Goal: Task Accomplishment & Management: Manage account settings

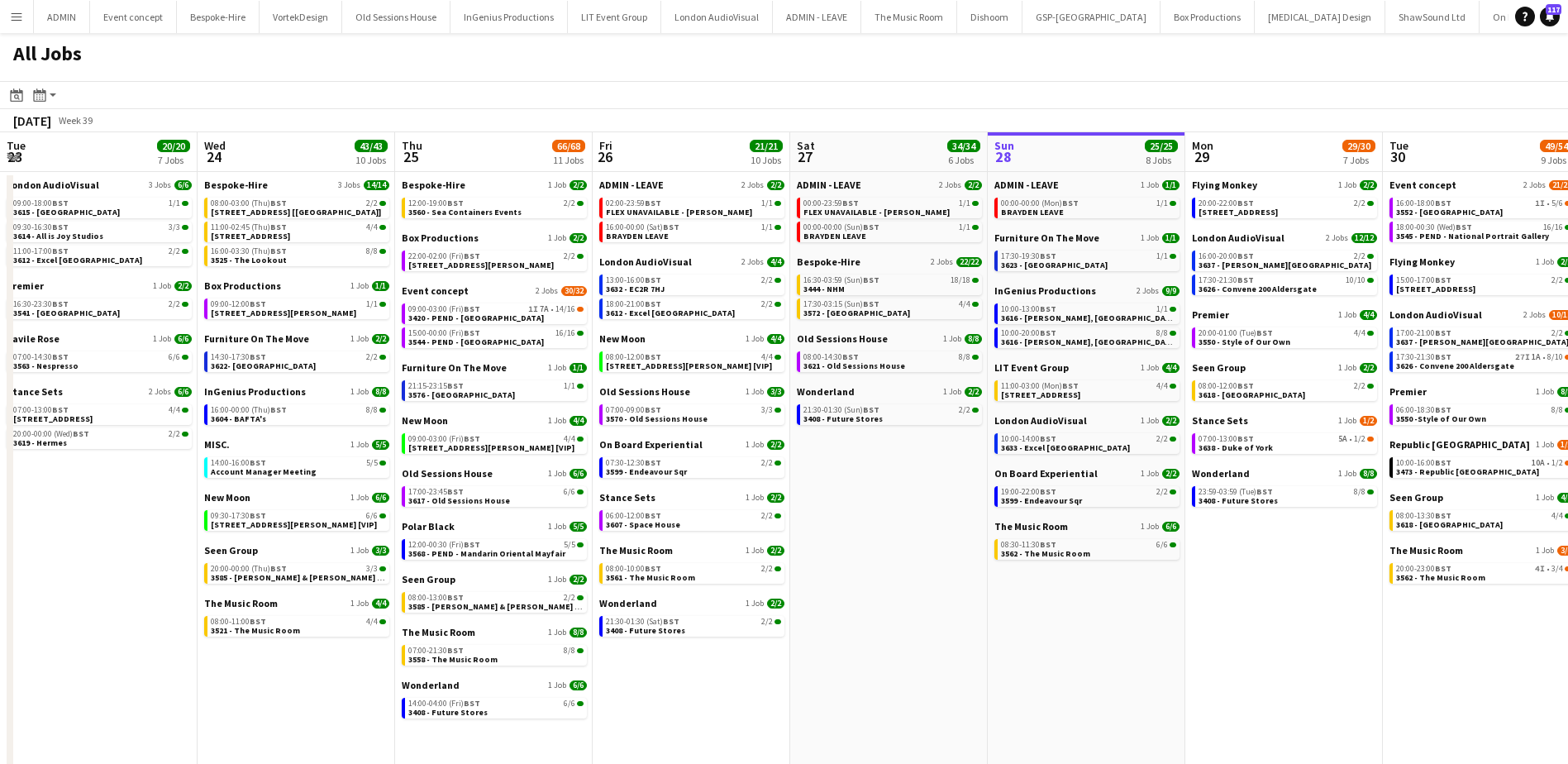
scroll to position [0, 442]
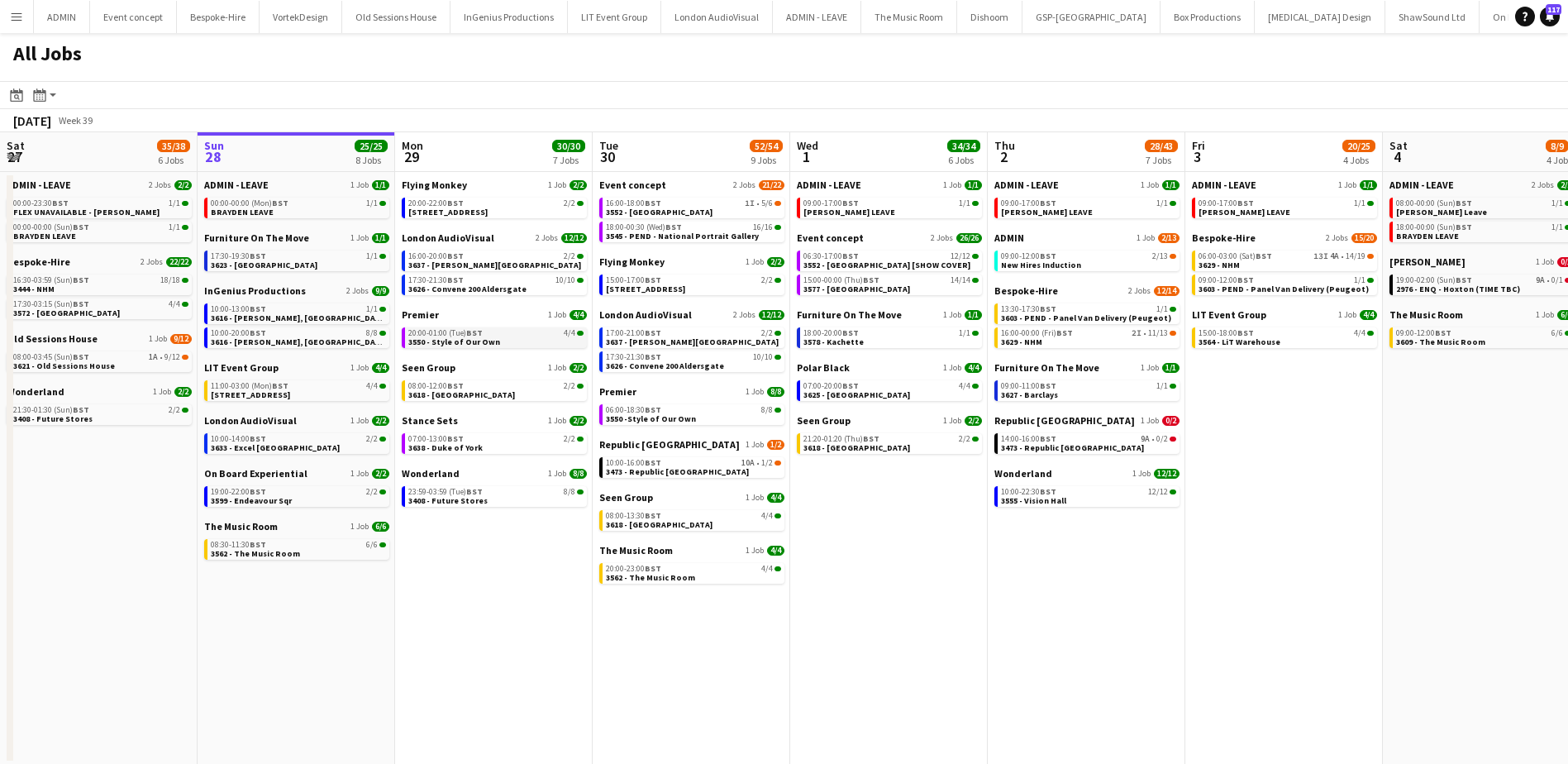
click at [476, 340] on span "3550 - Style of Our Own" at bounding box center [453, 341] width 92 height 11
click at [340, 499] on link "19:00-22:00 BST 2/2 3599 - Endeavour Sqr" at bounding box center [299, 495] width 175 height 19
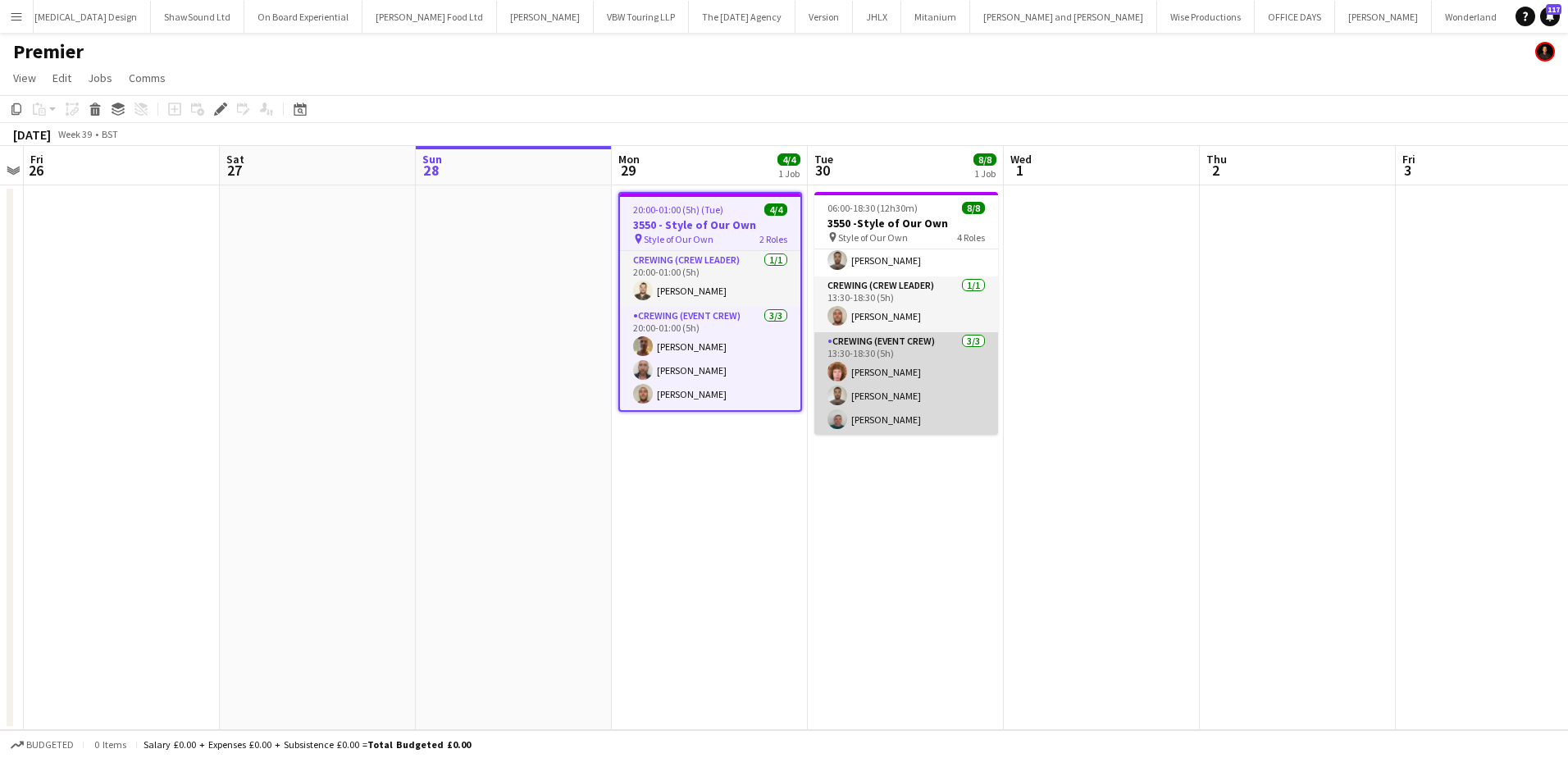
scroll to position [133, 0]
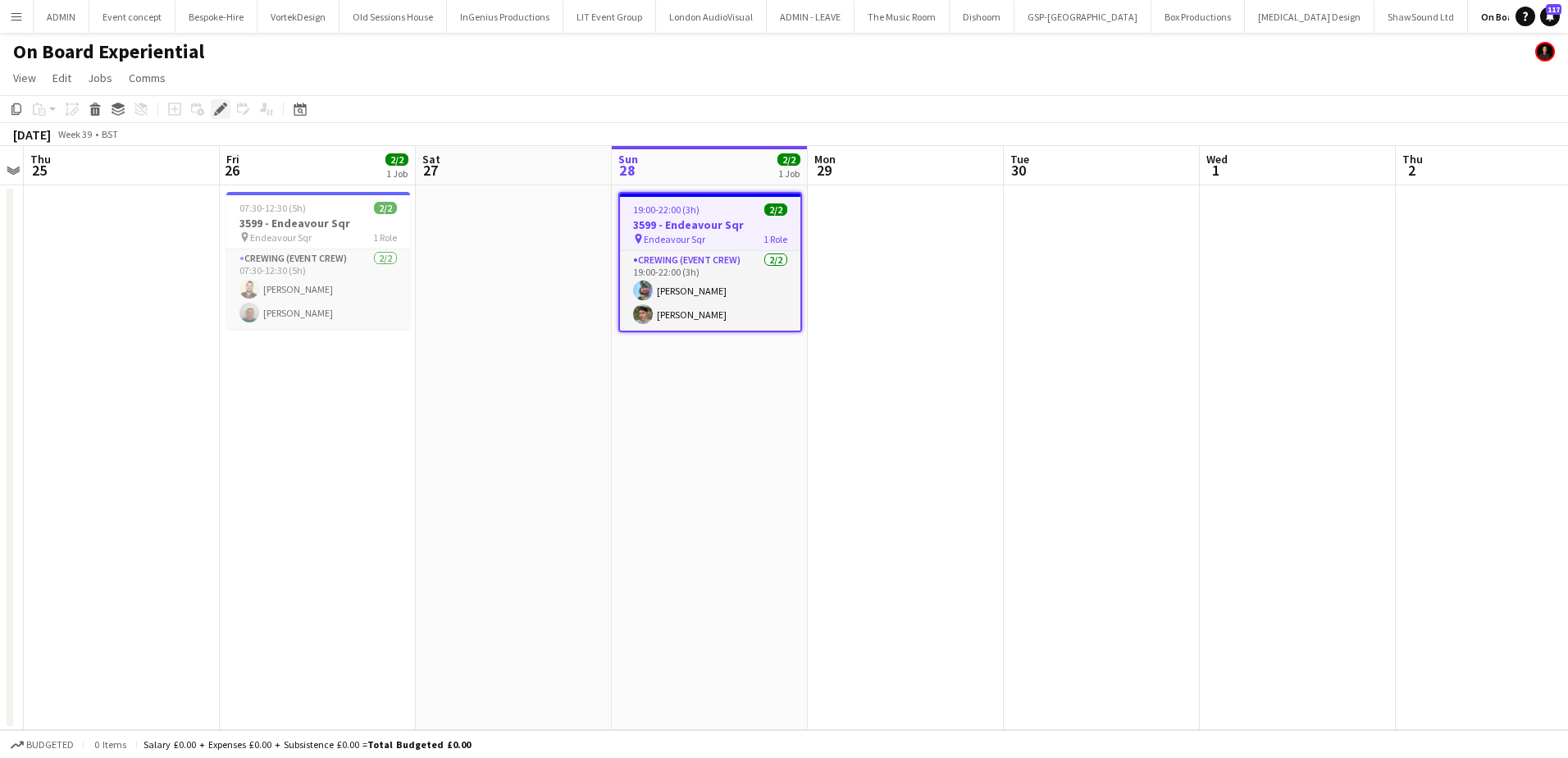
click at [225, 111] on icon "Edit" at bounding box center [220, 109] width 13 height 13
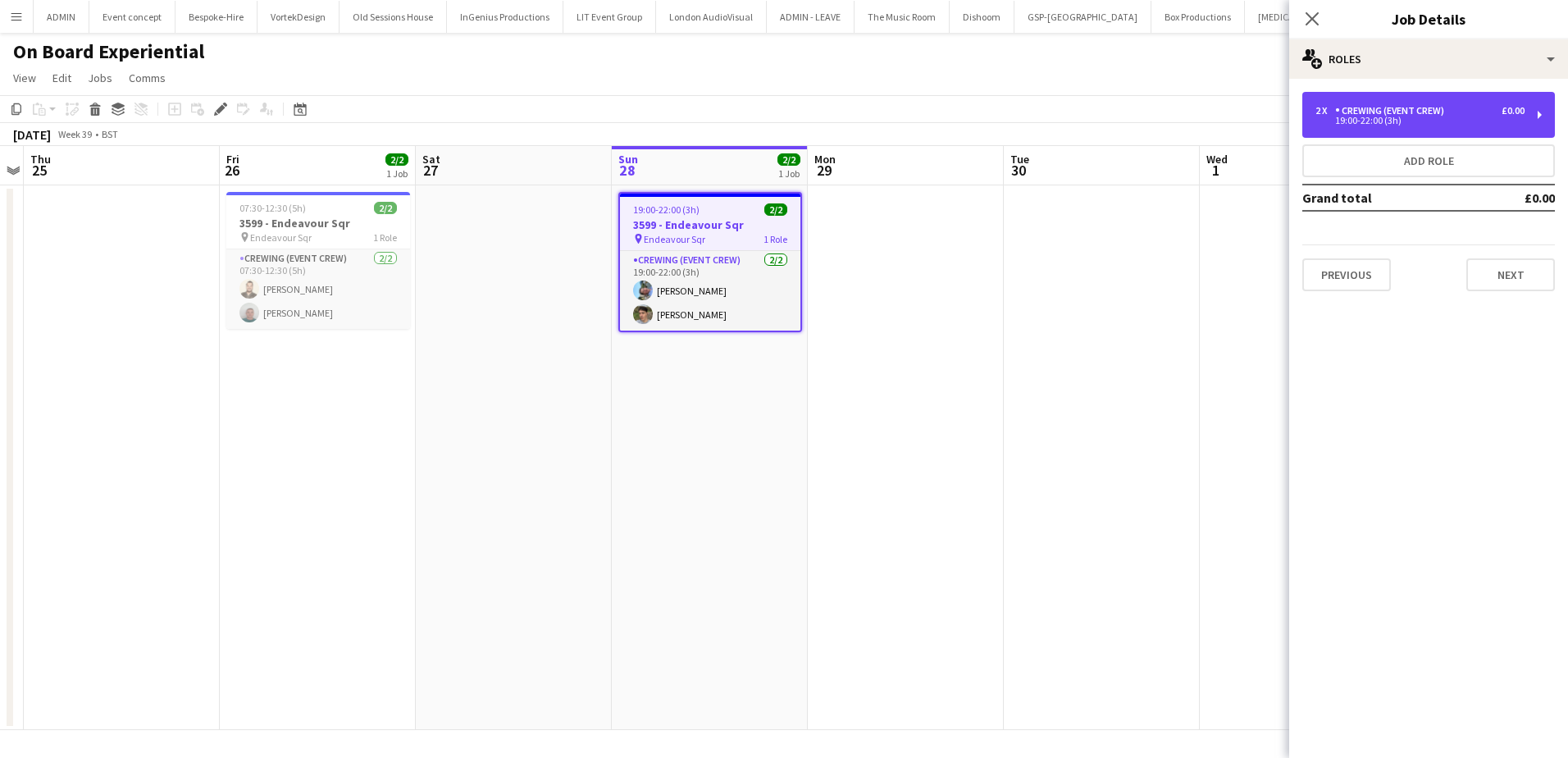
drag, startPoint x: 1433, startPoint y: 129, endPoint x: 1414, endPoint y: 140, distance: 22.0
click at [1431, 129] on div "2 x Crewing (Event Crew) £0.00 19:00-22:00 (3h)" at bounding box center [1429, 114] width 252 height 46
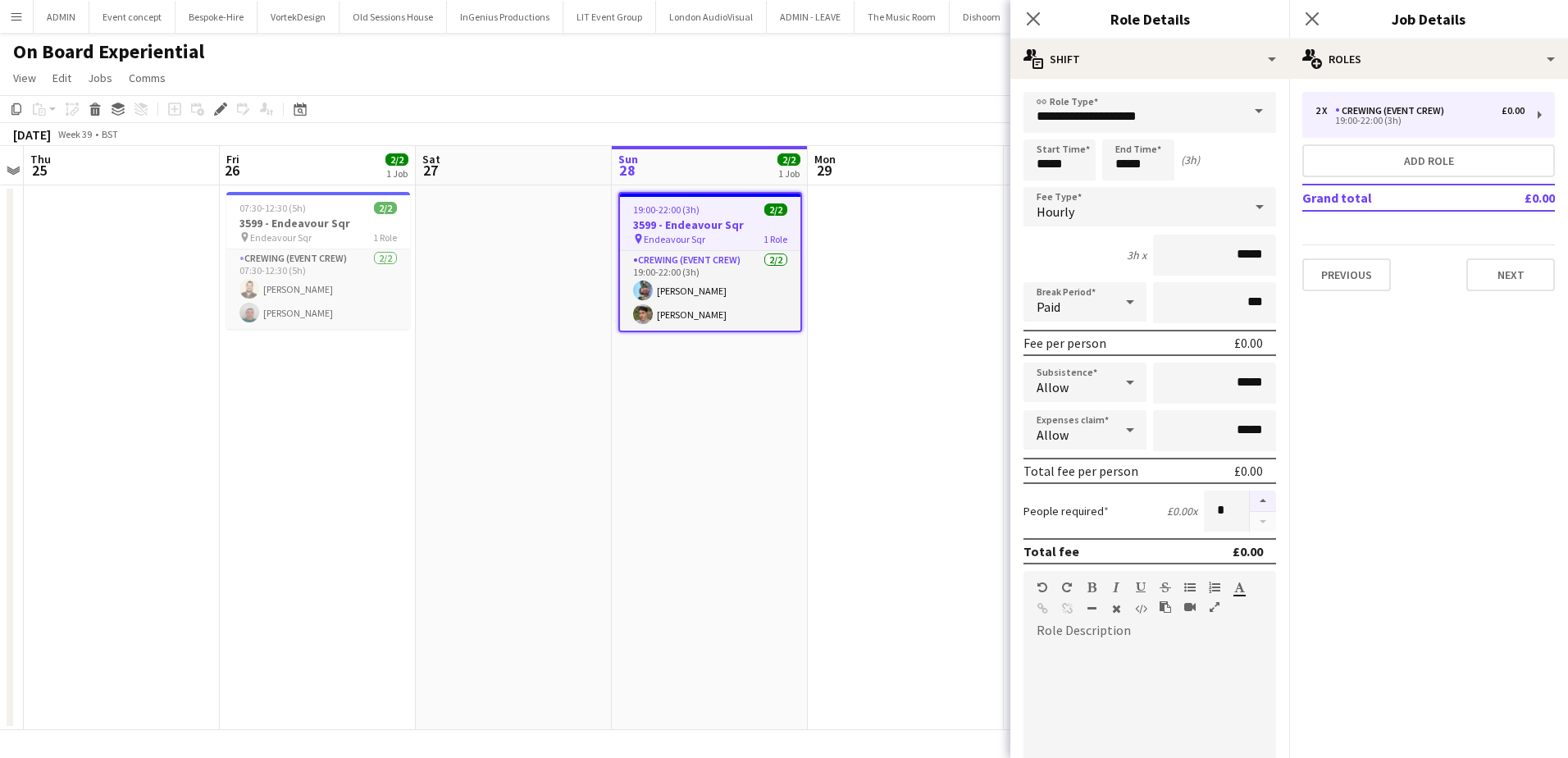
click at [1250, 505] on button "button" at bounding box center [1263, 501] width 26 height 22
type input "*"
click at [903, 277] on app-date-cell at bounding box center [906, 458] width 196 height 545
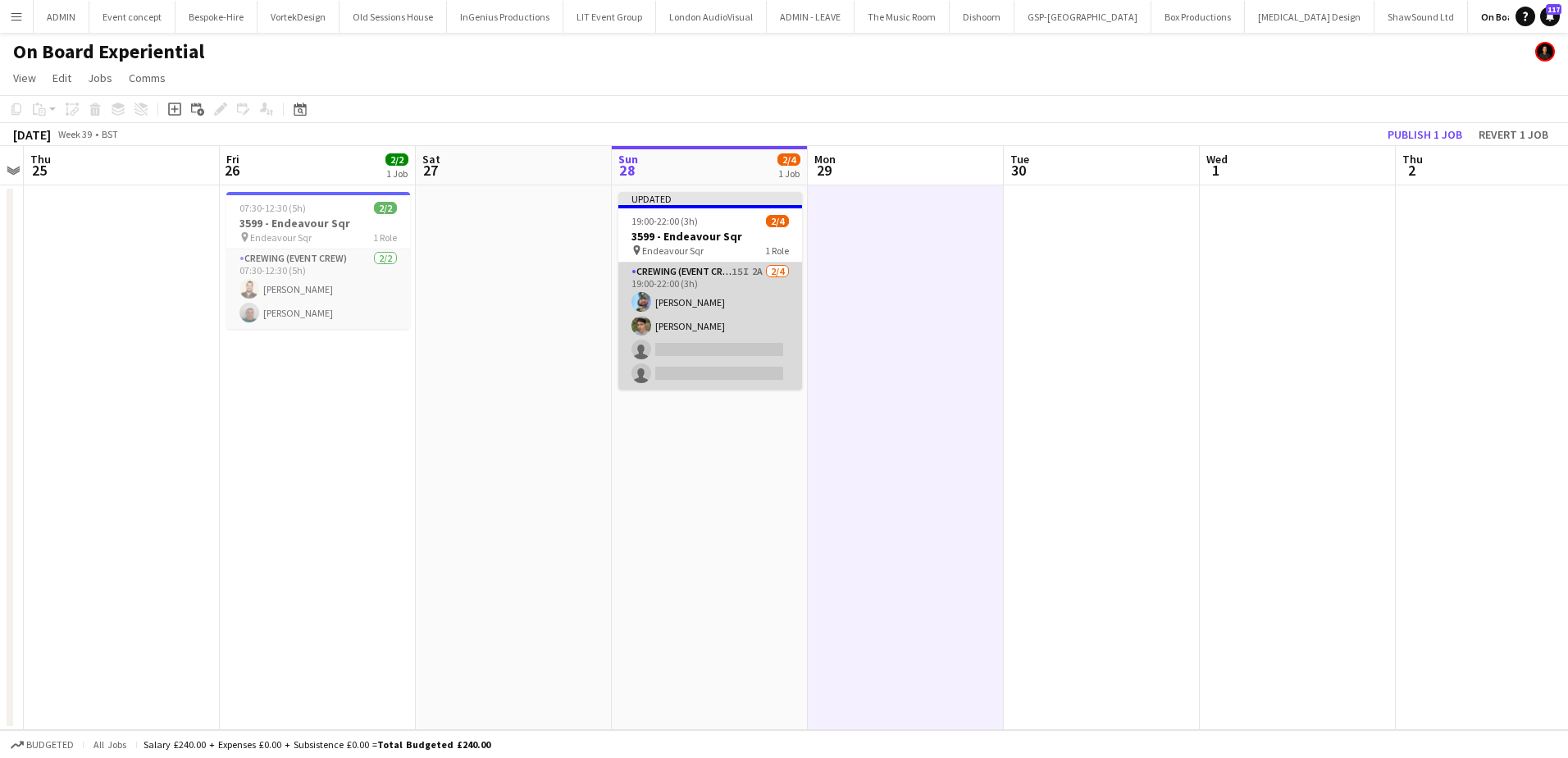
click at [746, 336] on app-card-role "Crewing (Event Crew) 15I 2A [DATE] 19:00-22:00 (3h) [PERSON_NAME] [PERSON_NAME]…" at bounding box center [710, 326] width 184 height 127
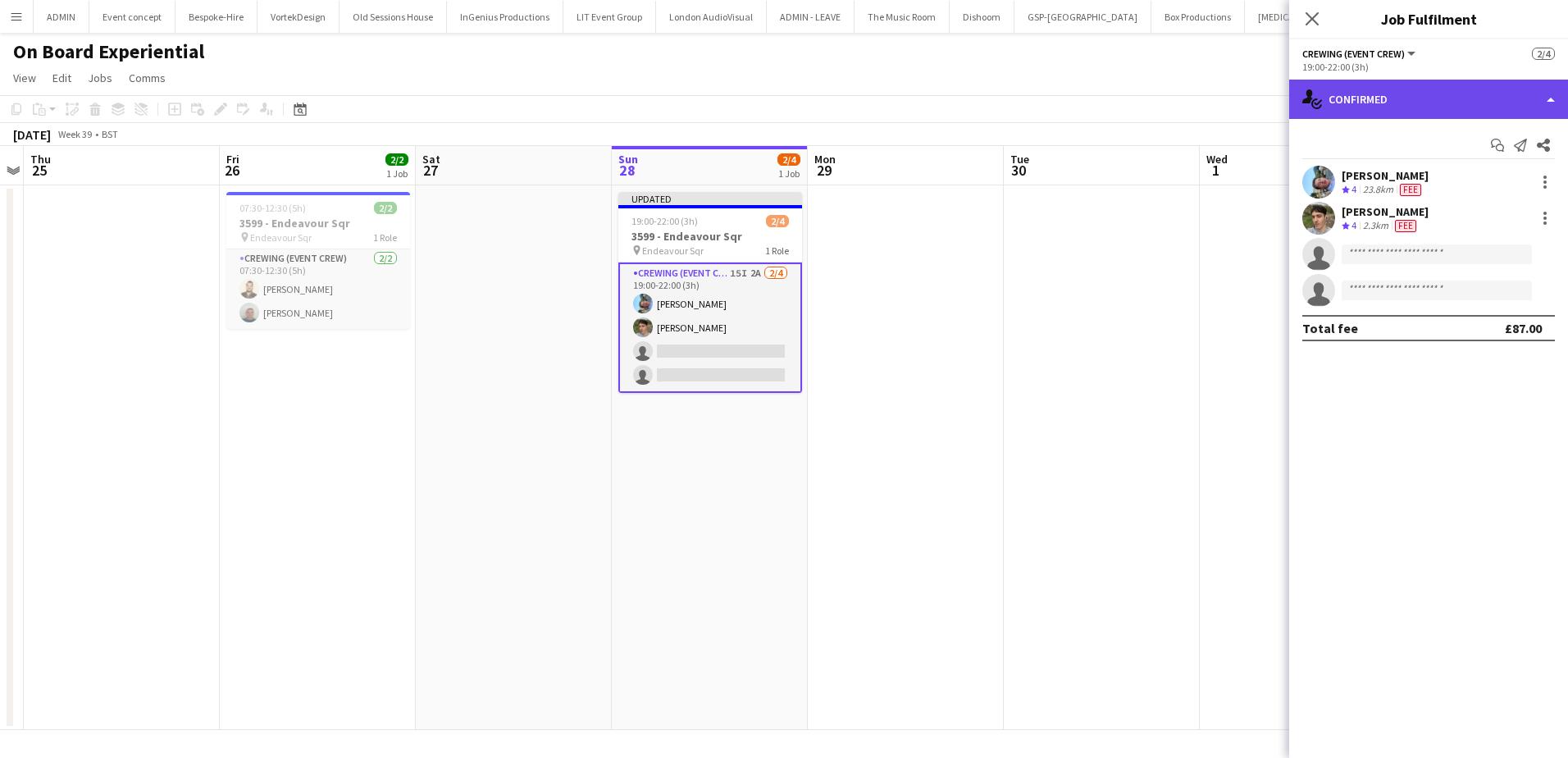
click at [1372, 107] on div "single-neutral-actions-check-2 Confirmed" at bounding box center [1428, 99] width 279 height 39
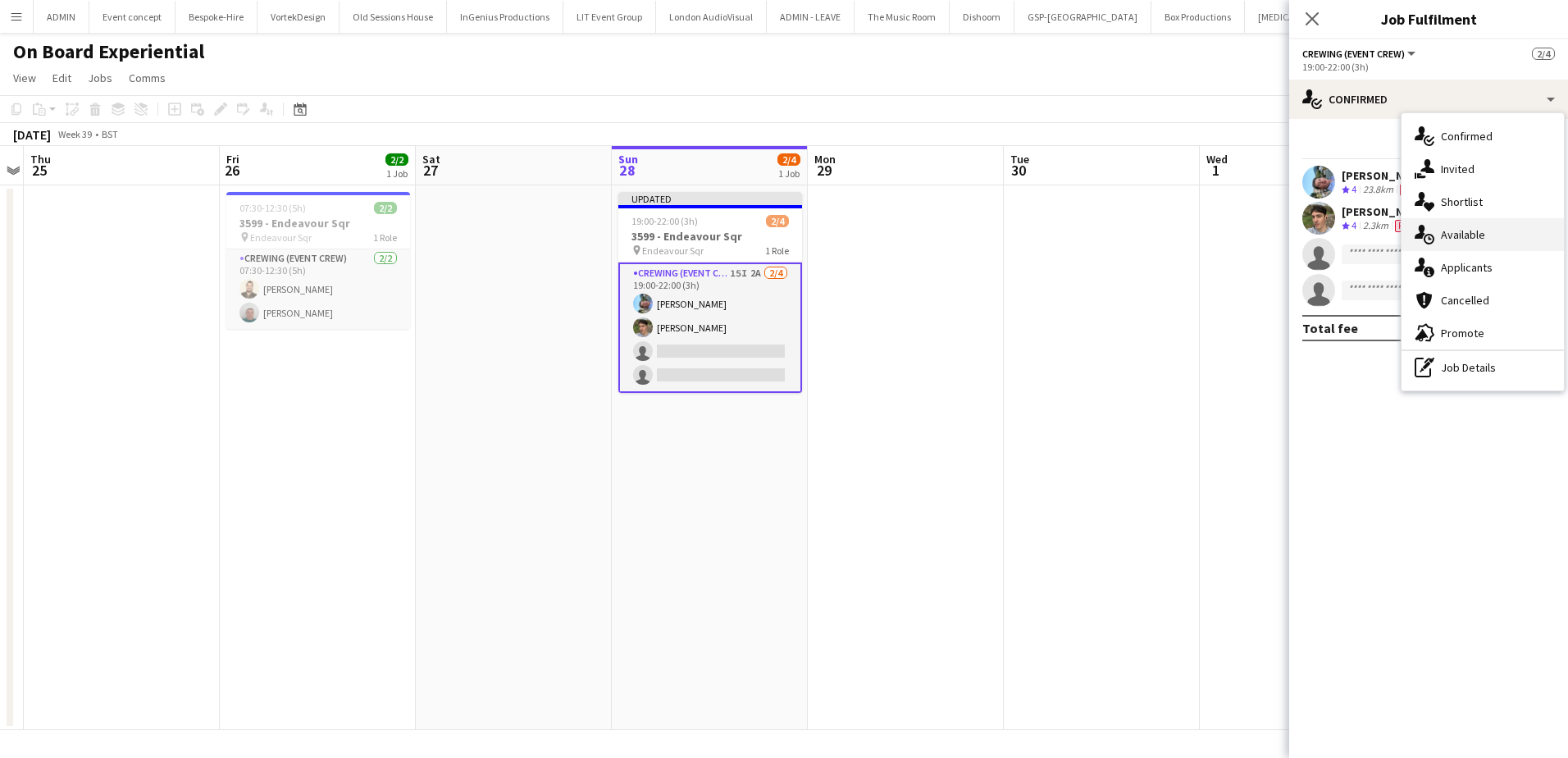
click at [1450, 246] on div "single-neutral-actions-upload Available" at bounding box center [1483, 235] width 162 height 33
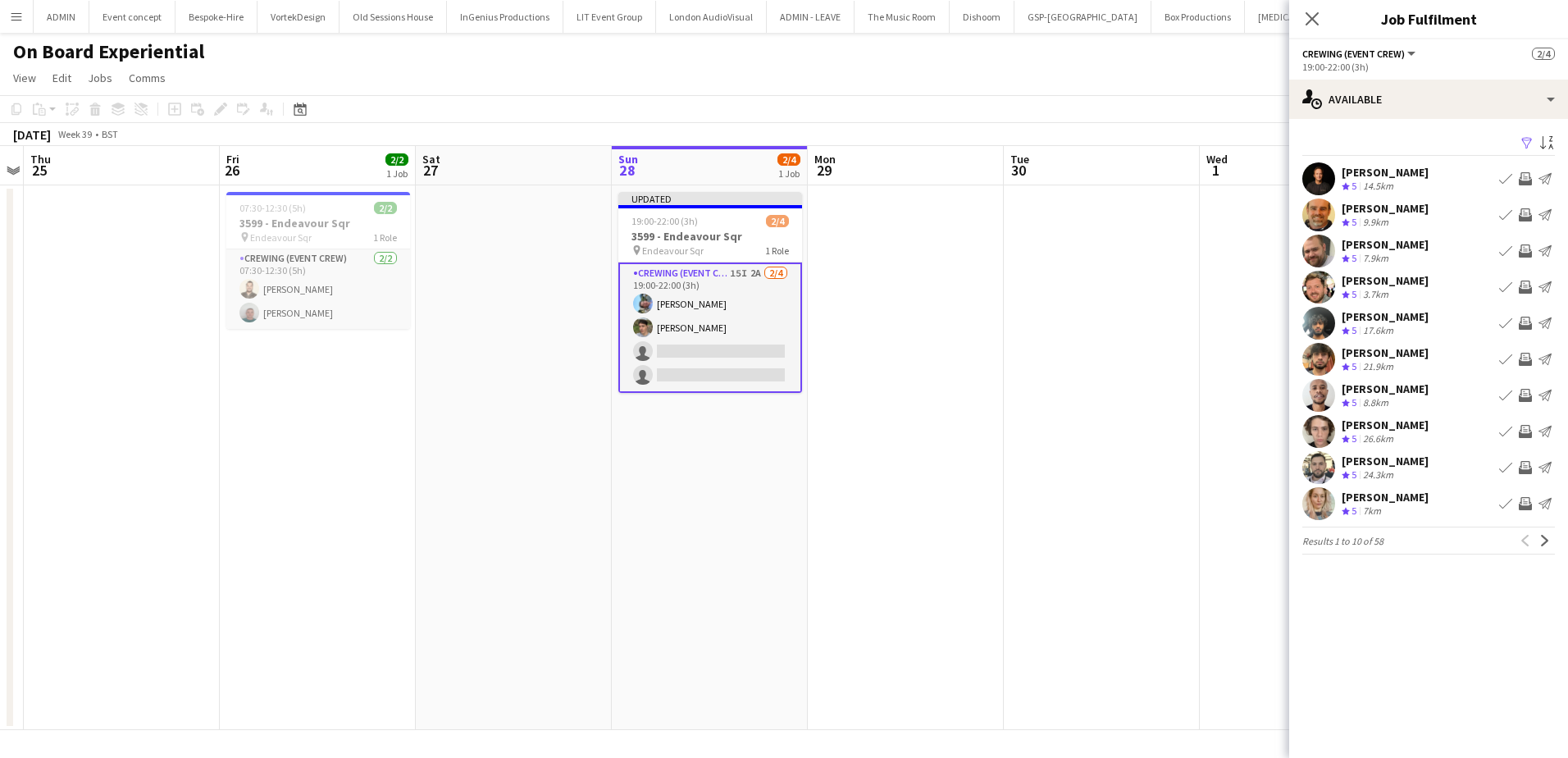
click at [1530, 288] on app-icon "Invite crew" at bounding box center [1525, 287] width 13 height 13
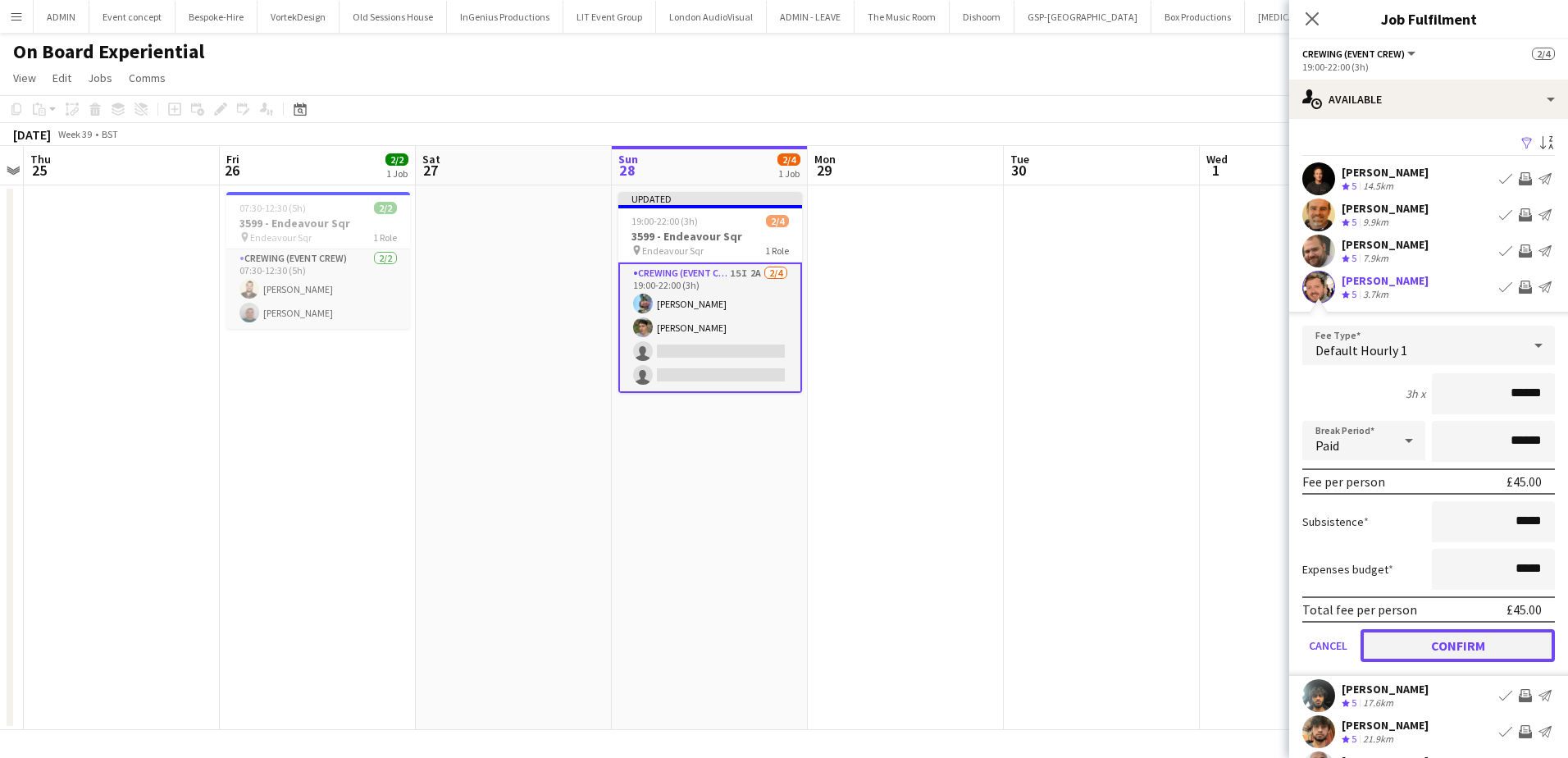
click at [1482, 643] on button "Confirm" at bounding box center [1457, 646] width 195 height 33
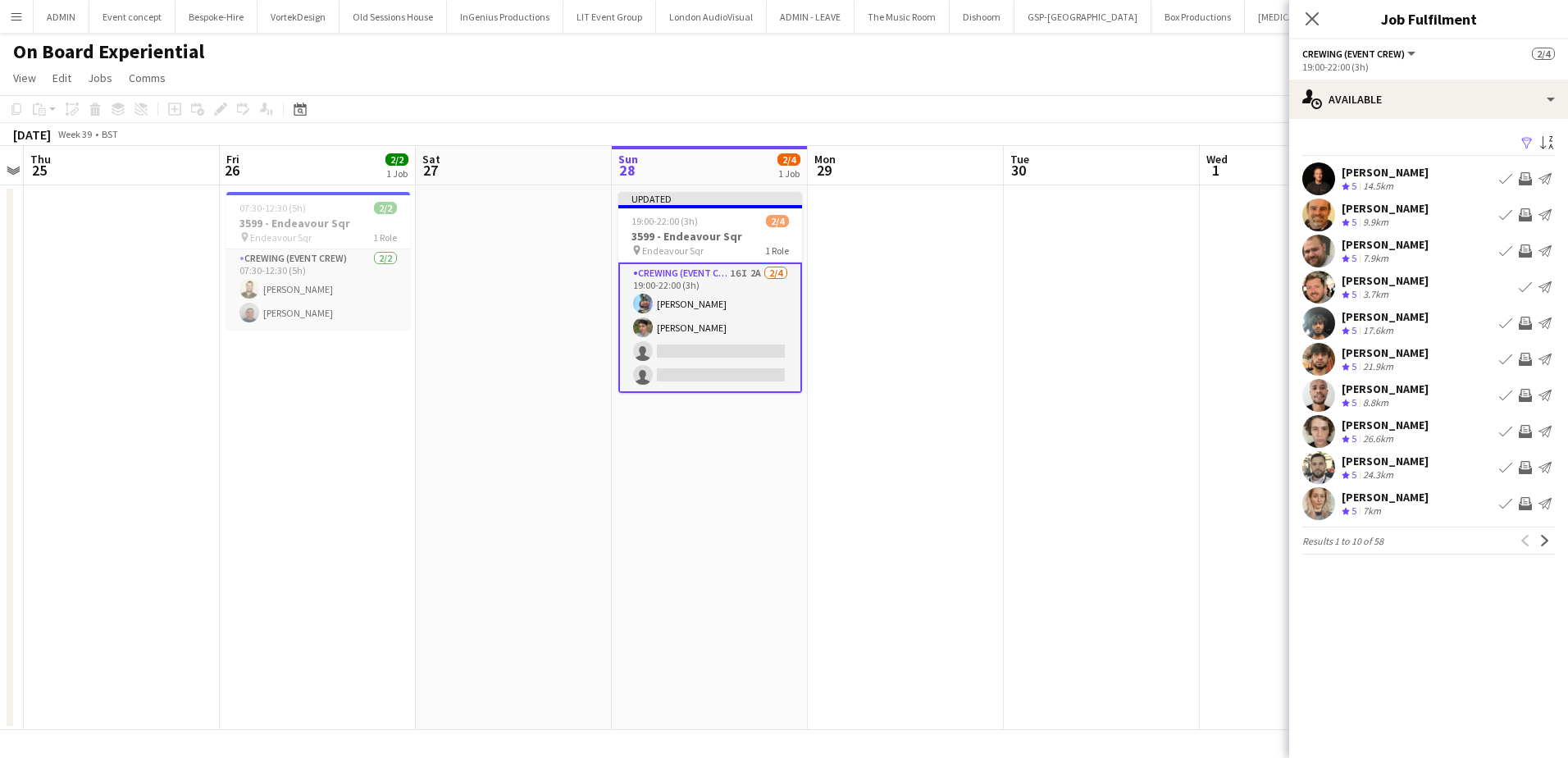
click at [1523, 328] on app-icon "Invite crew" at bounding box center [1525, 323] width 13 height 13
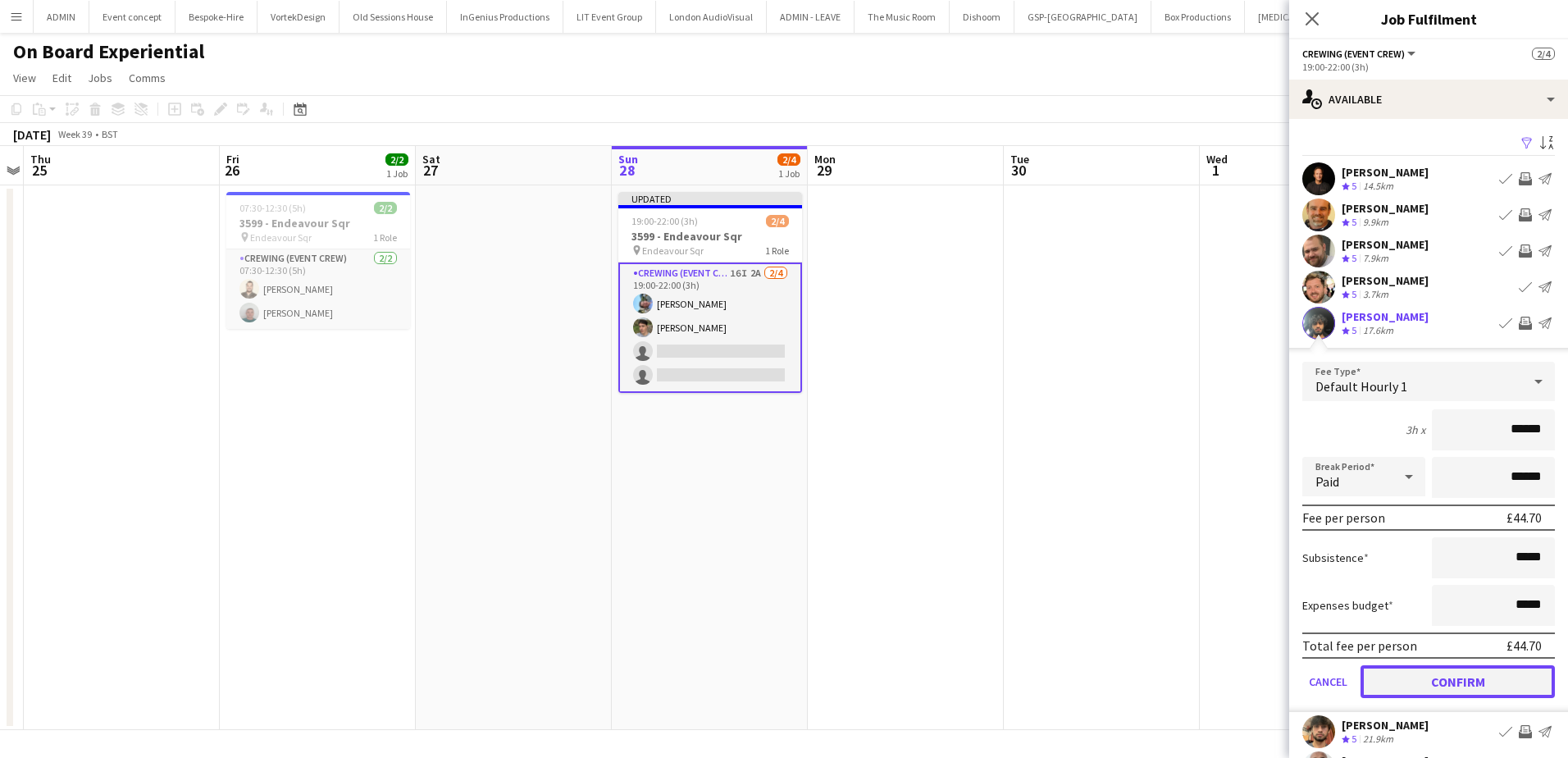
click at [1491, 682] on button "Confirm" at bounding box center [1457, 682] width 195 height 33
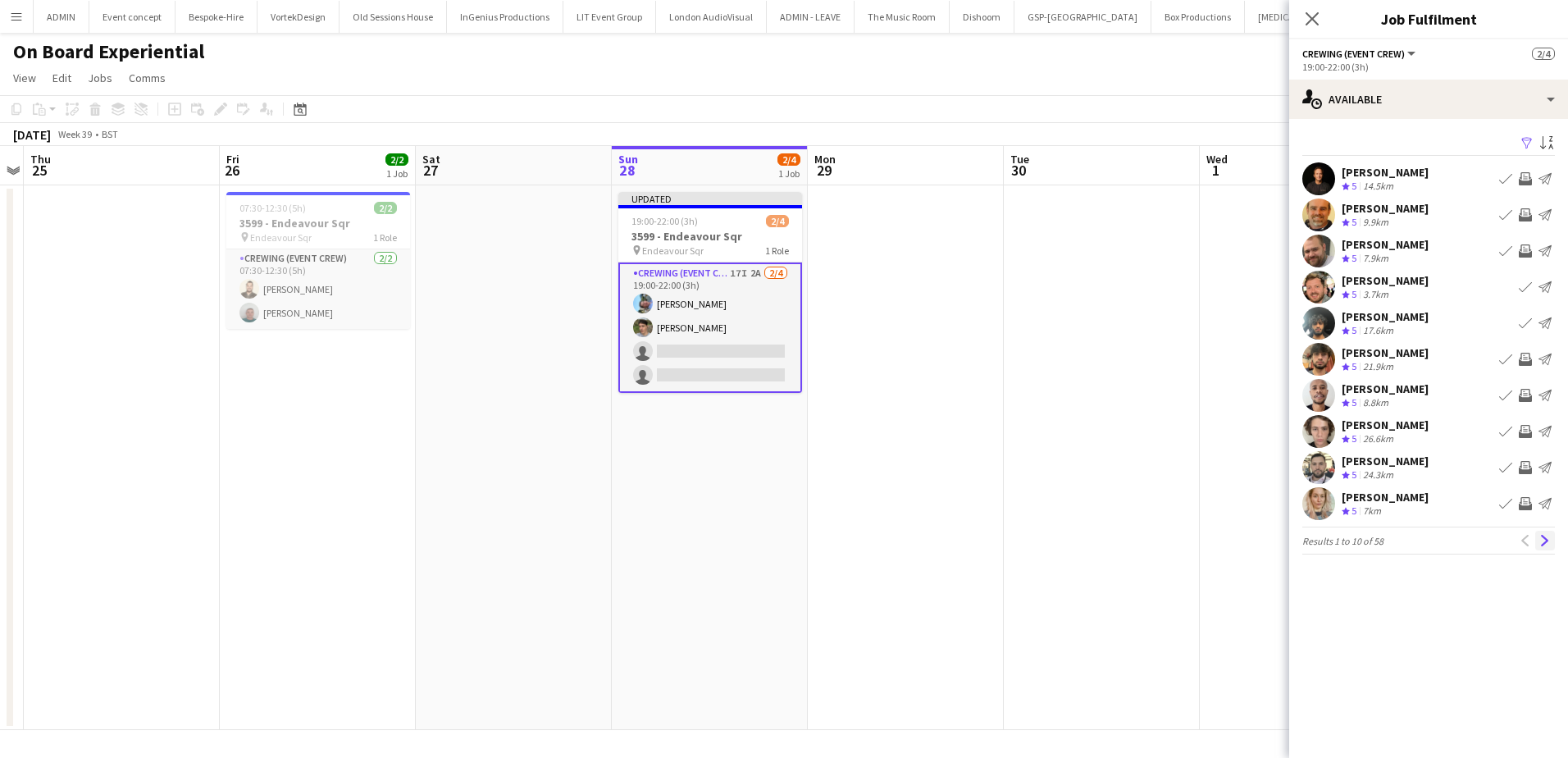
click at [1546, 546] on app-icon "Next" at bounding box center [1546, 541] width 12 height 12
click at [1529, 326] on app-icon "Invite crew" at bounding box center [1525, 323] width 13 height 13
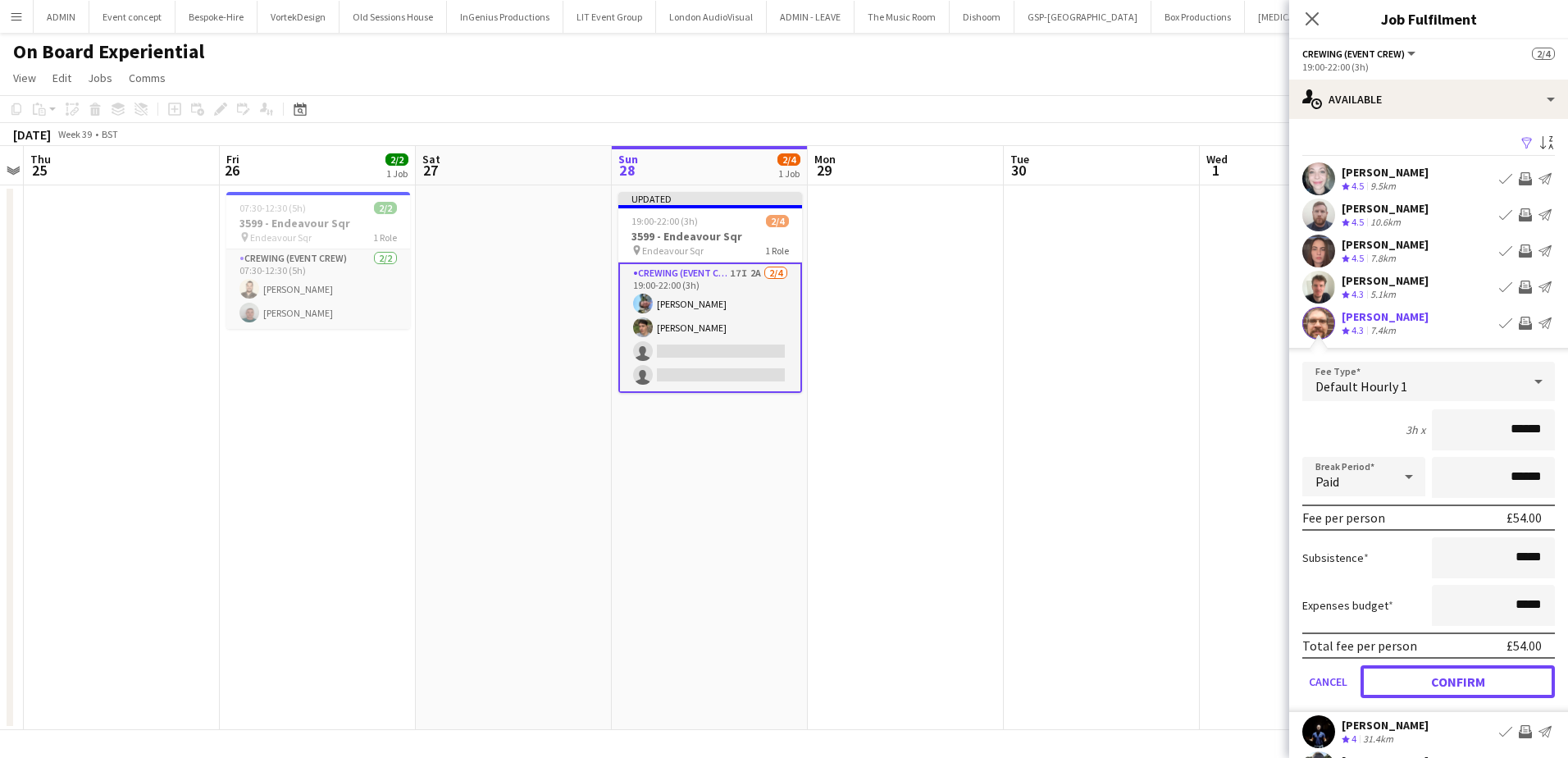
drag, startPoint x: 1487, startPoint y: 687, endPoint x: 1487, endPoint y: 592, distance: 95.0
click at [1487, 686] on button "Confirm" at bounding box center [1457, 682] width 195 height 33
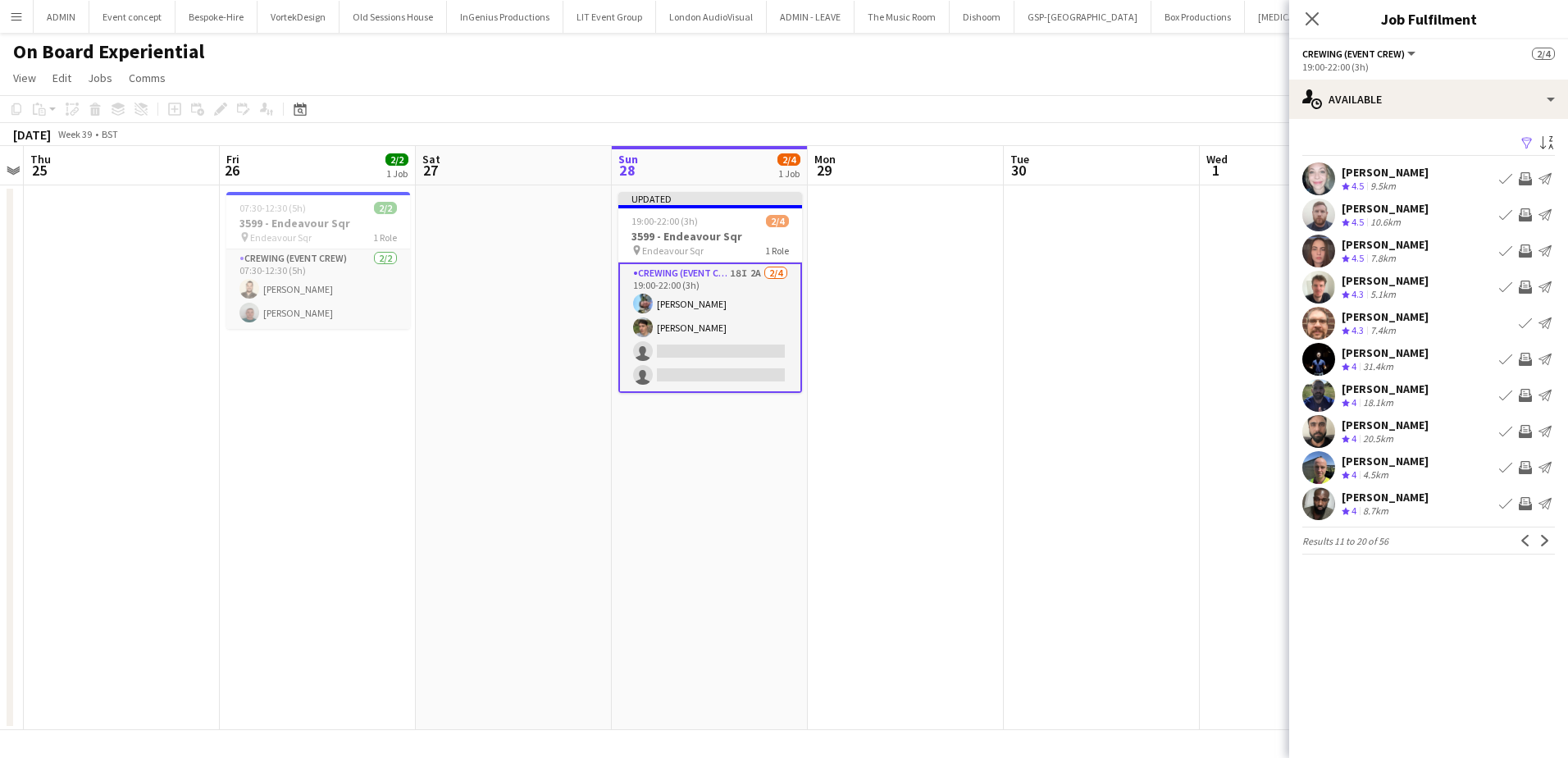
click at [1524, 253] on app-icon "Invite crew" at bounding box center [1525, 250] width 13 height 13
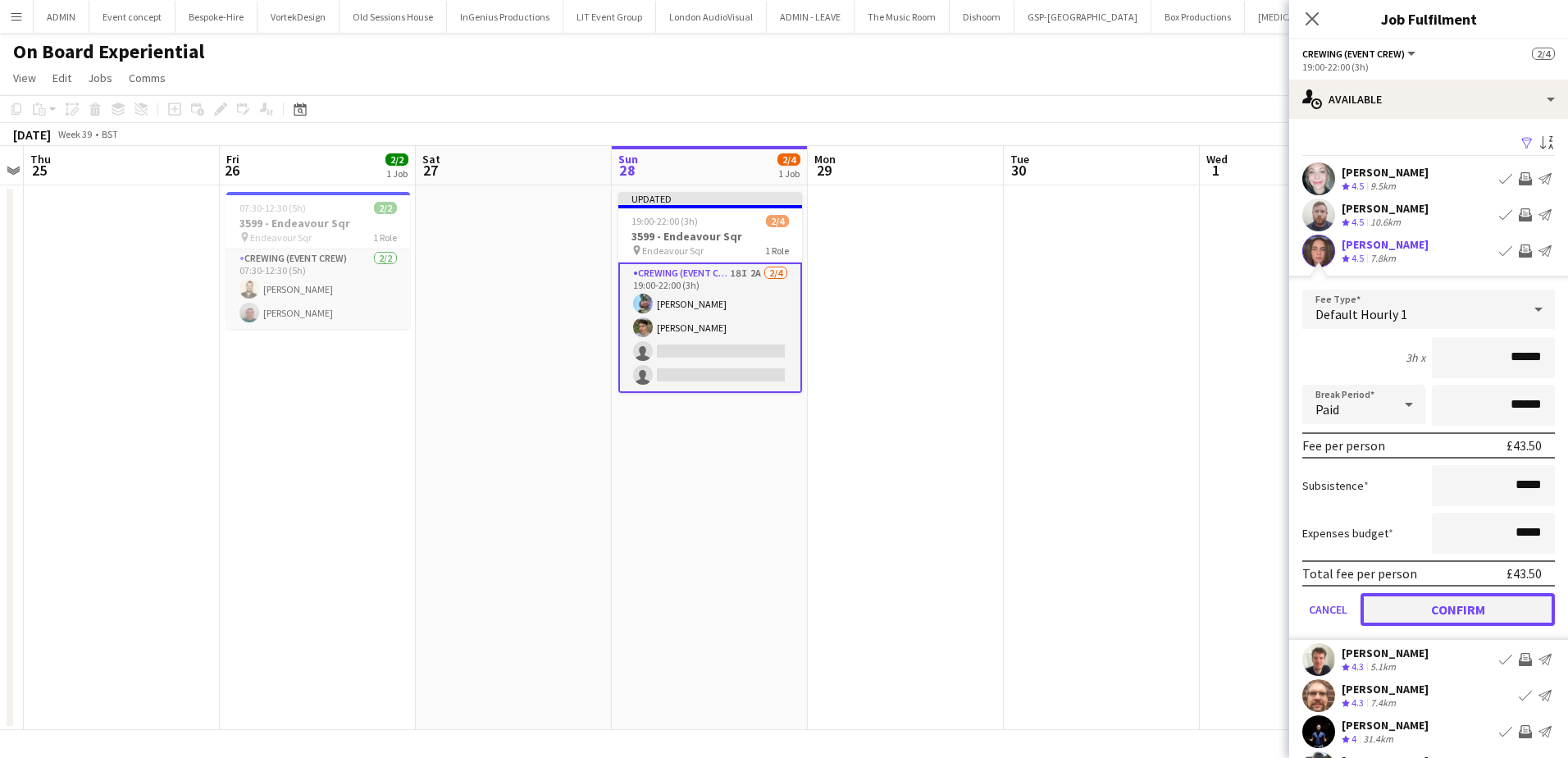
click at [1496, 612] on button "Confirm" at bounding box center [1457, 609] width 195 height 33
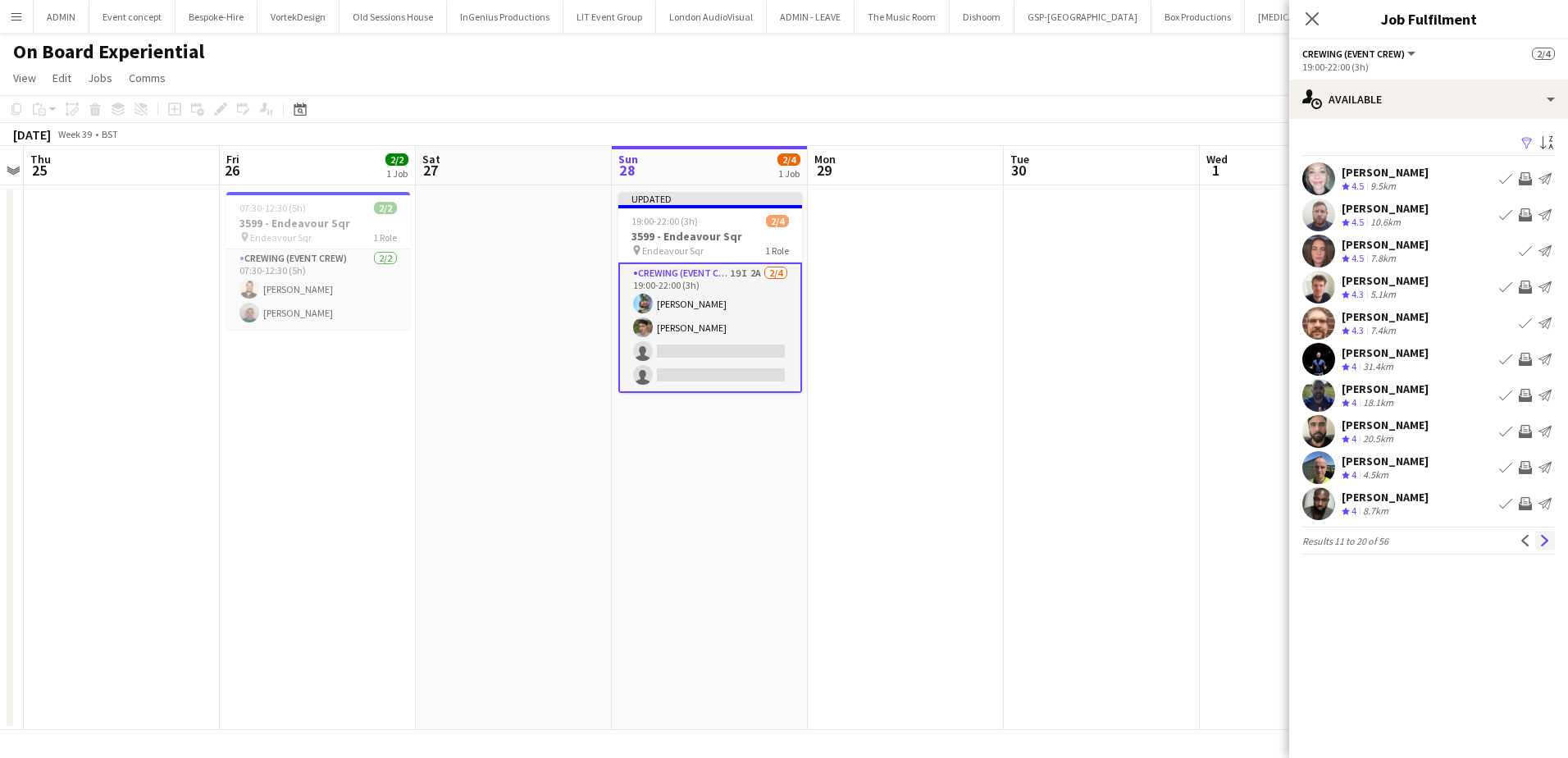
click at [1541, 541] on app-icon "Next" at bounding box center [1546, 541] width 12 height 12
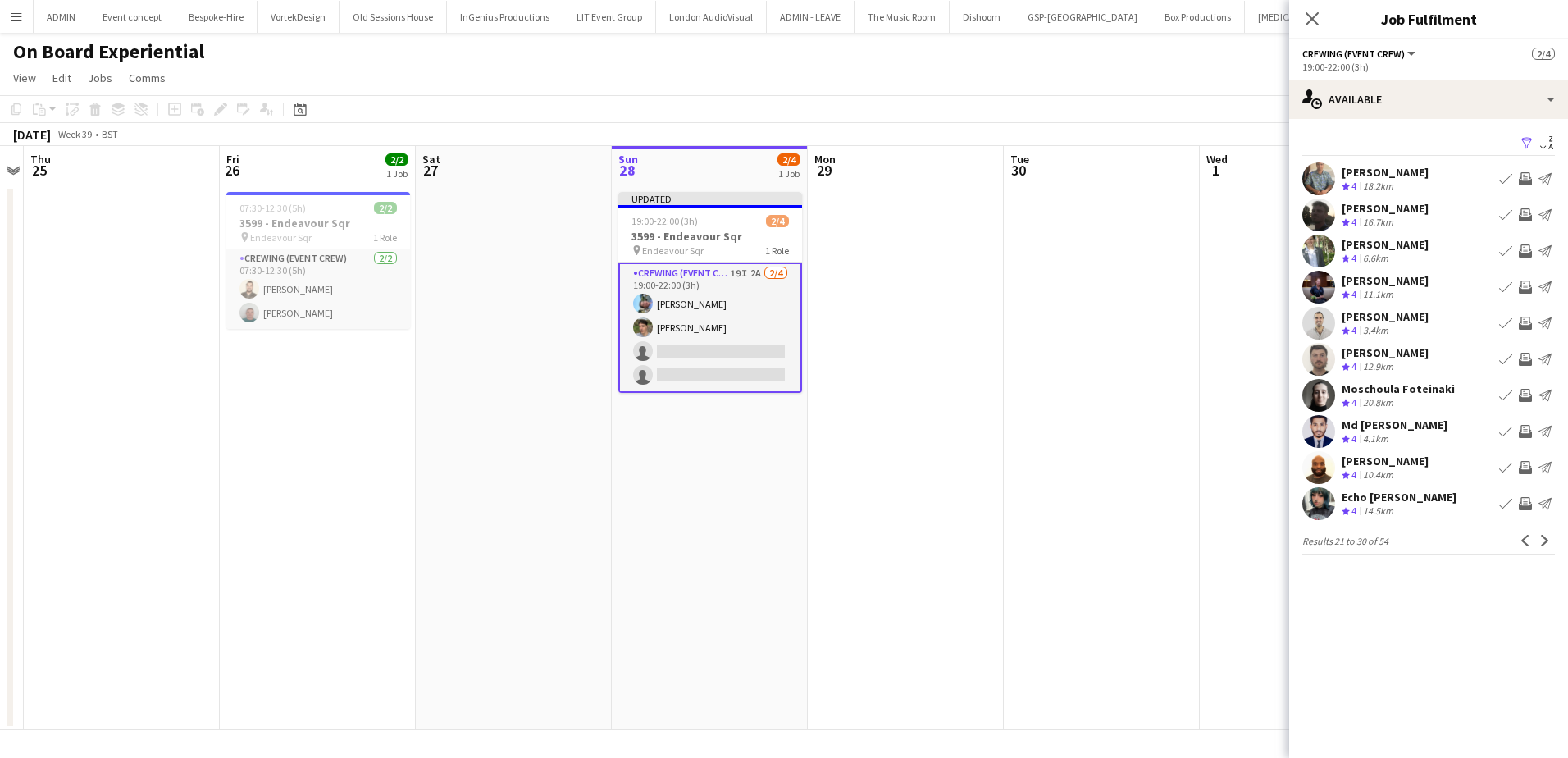
click at [1525, 178] on app-icon "Invite crew" at bounding box center [1525, 178] width 13 height 13
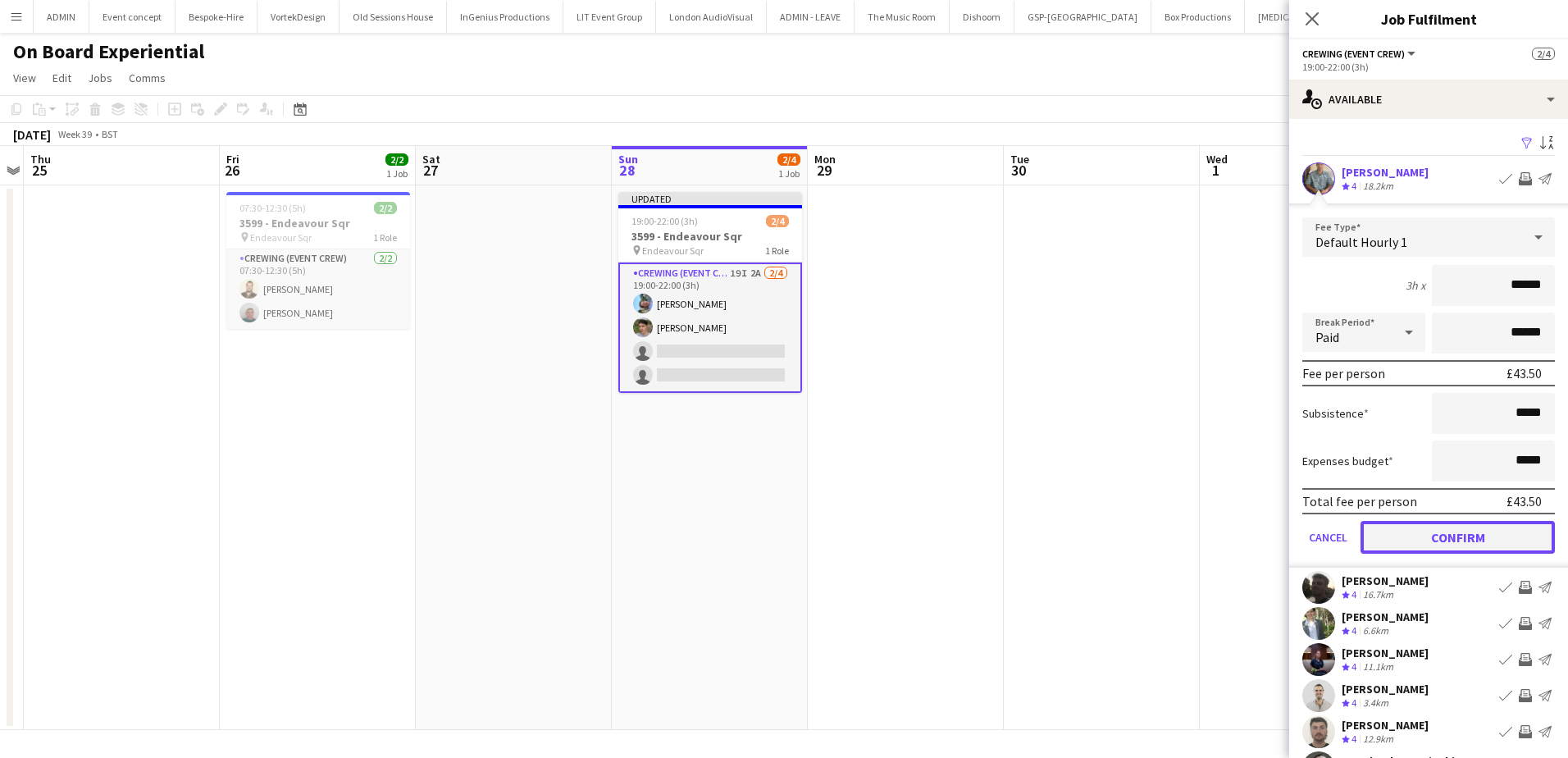
click at [1481, 541] on button "Confirm" at bounding box center [1457, 537] width 195 height 33
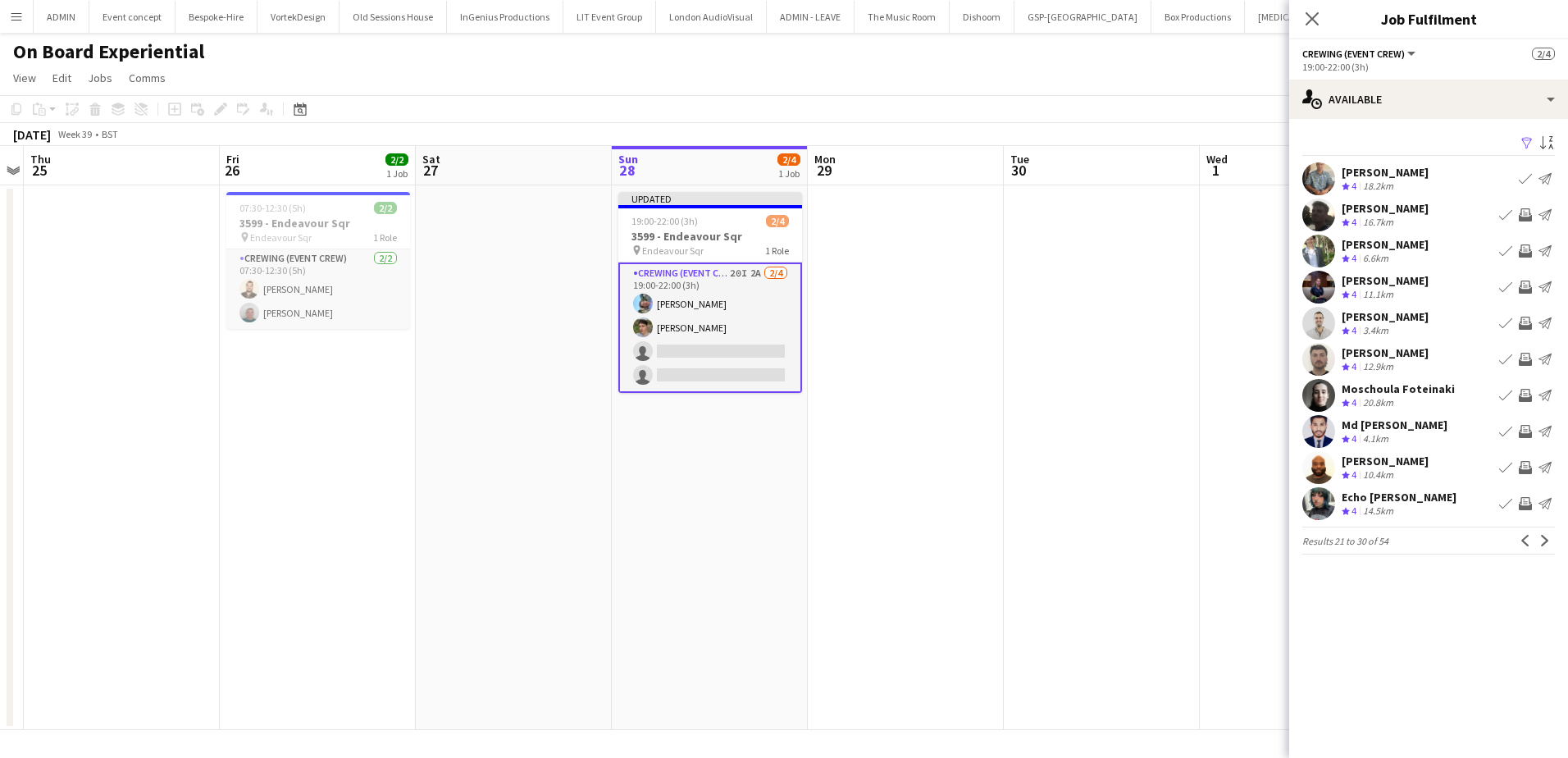
click at [1526, 213] on app-icon "Invite crew" at bounding box center [1525, 214] width 13 height 13
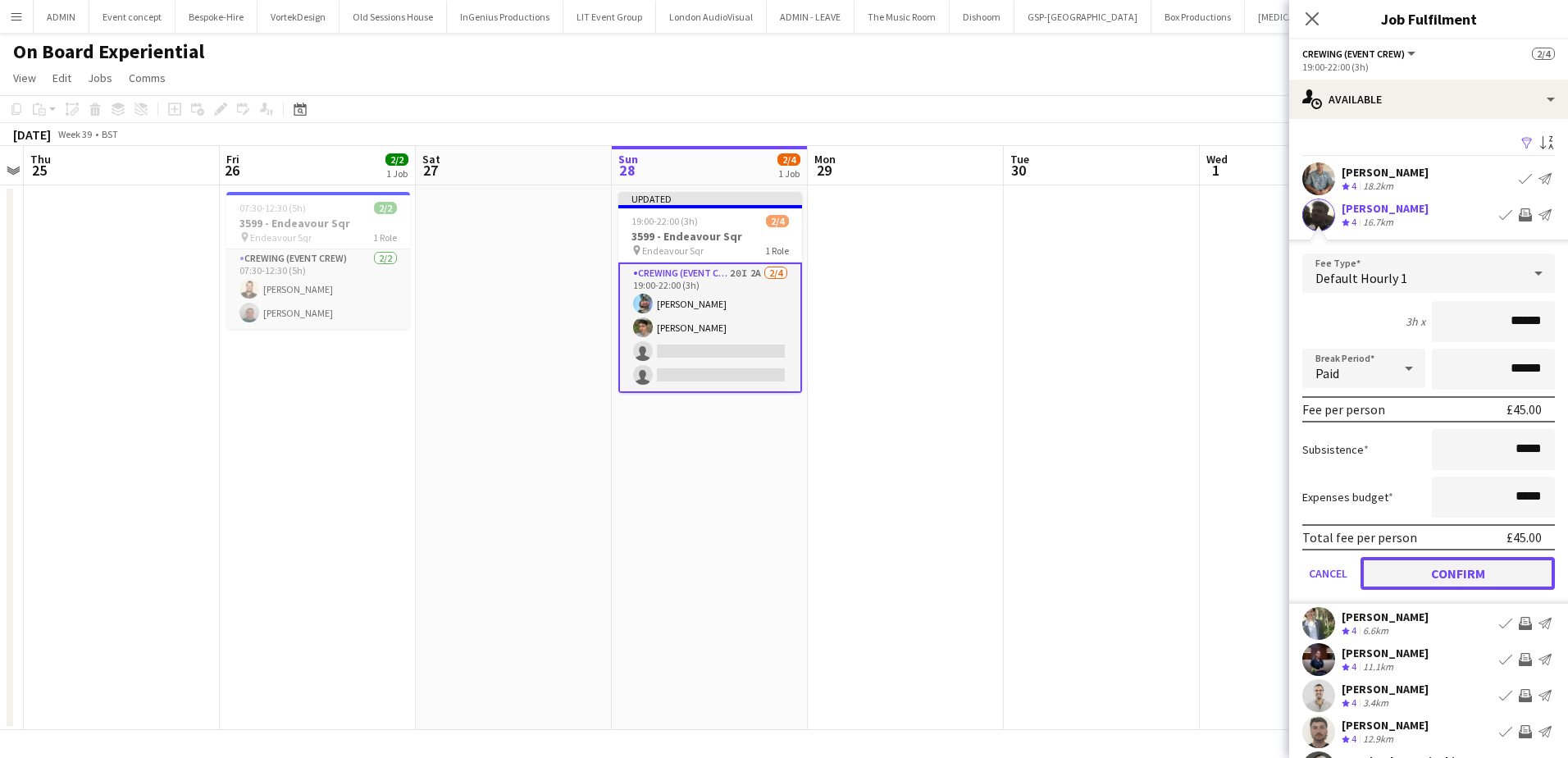
click at [1486, 573] on button "Confirm" at bounding box center [1457, 573] width 195 height 33
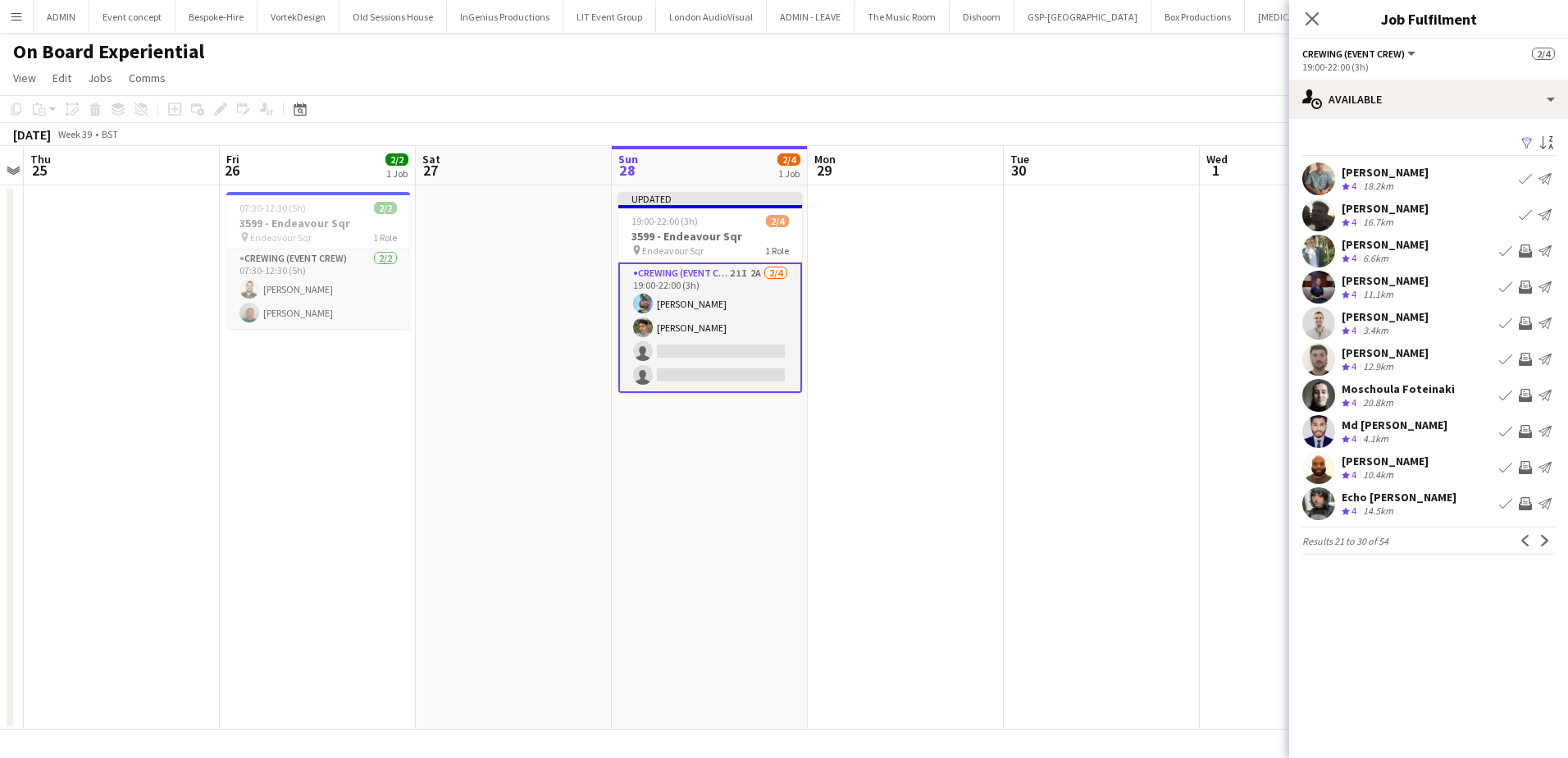
click at [1525, 247] on app-icon "Invite crew" at bounding box center [1525, 250] width 13 height 13
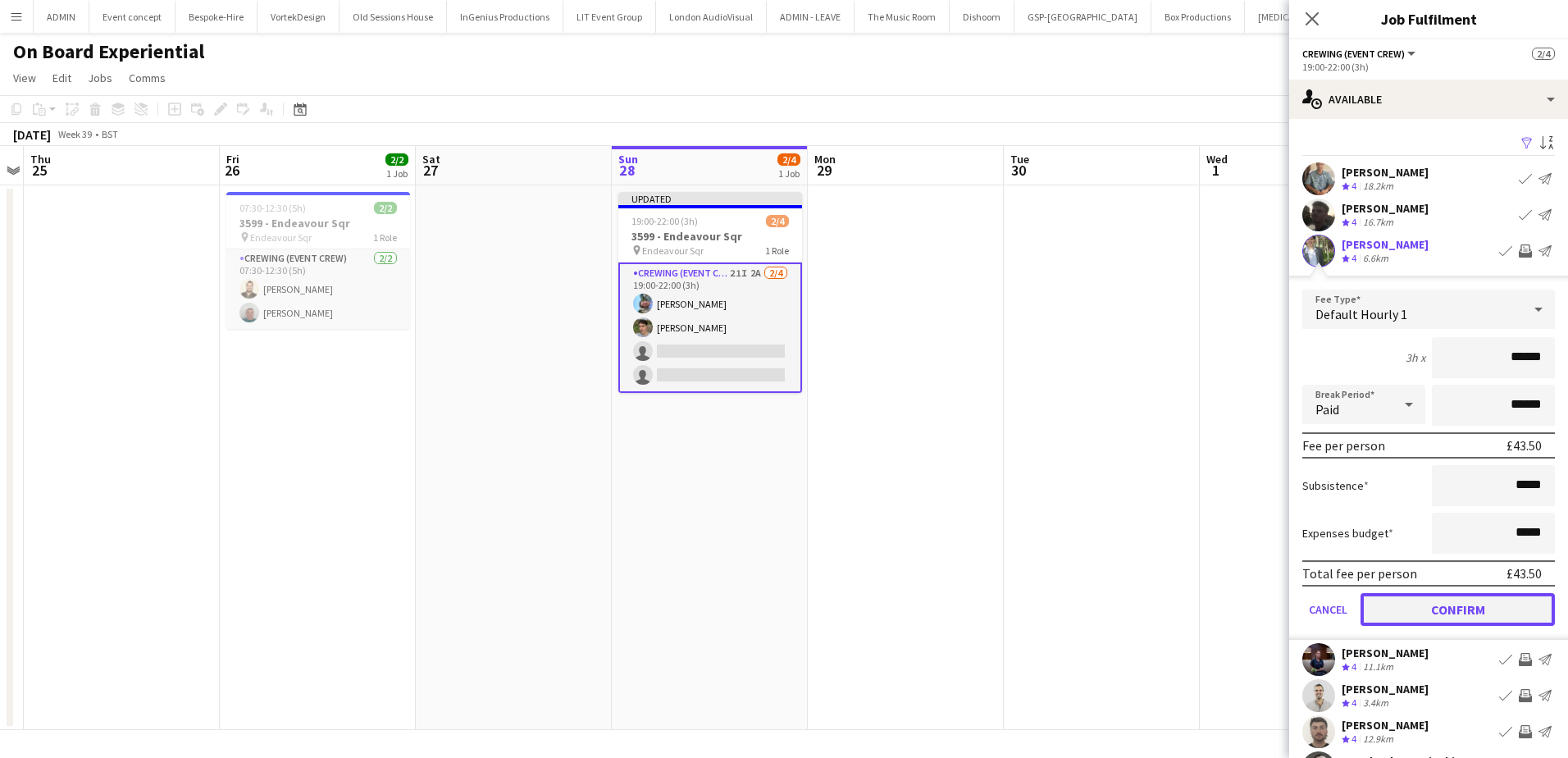
click at [1475, 607] on button "Confirm" at bounding box center [1457, 609] width 195 height 33
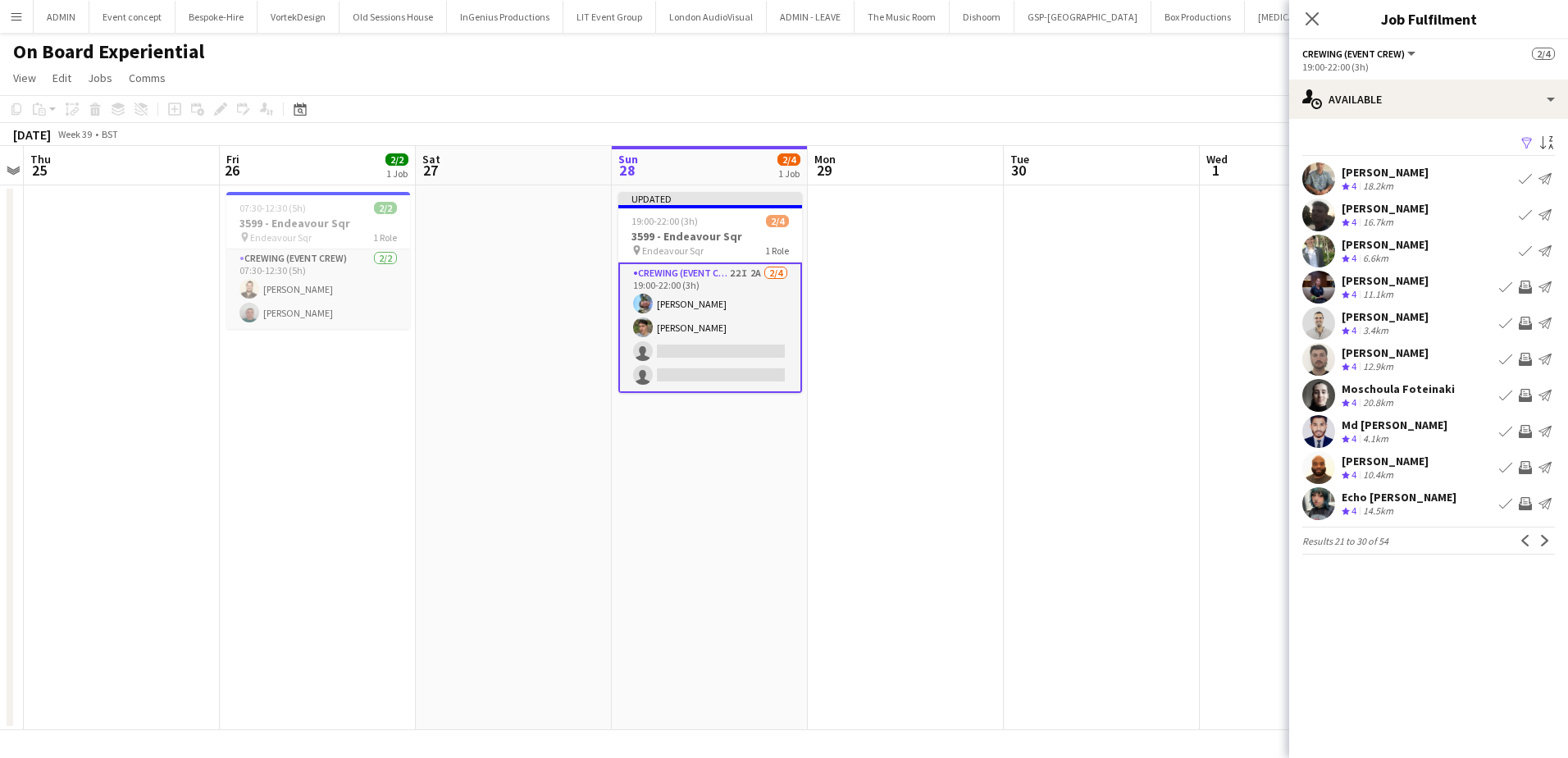
click at [1522, 359] on app-icon "Invite crew" at bounding box center [1525, 359] width 13 height 13
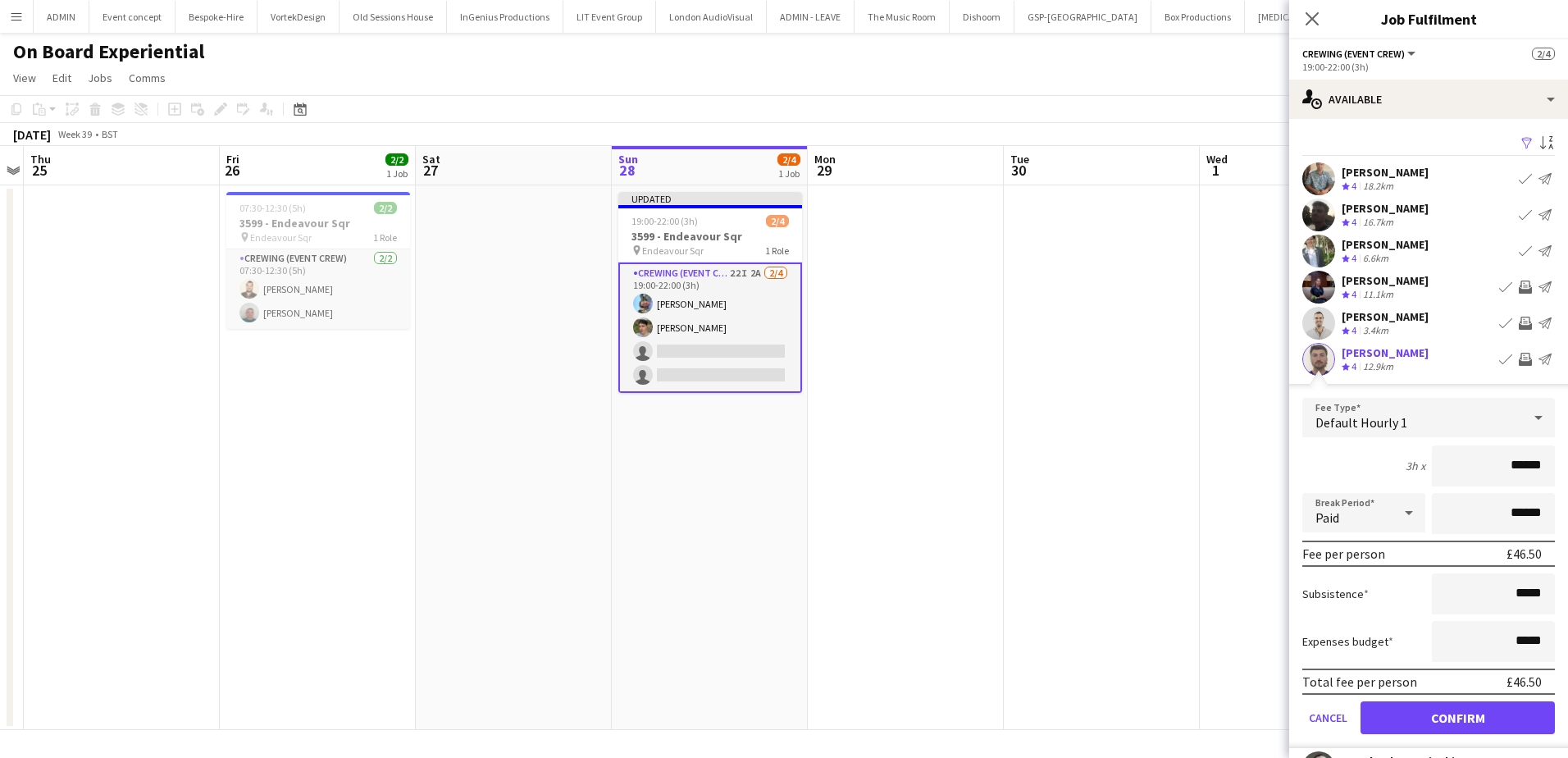
click at [1486, 697] on form "Fee Type Default Hourly 1 3h x ****** Break Period Paid ****** Fee per person £…" at bounding box center [1428, 573] width 279 height 350
drag, startPoint x: 1486, startPoint y: 697, endPoint x: 1484, endPoint y: 715, distance: 18.1
click at [1484, 715] on button "Confirm" at bounding box center [1457, 718] width 195 height 33
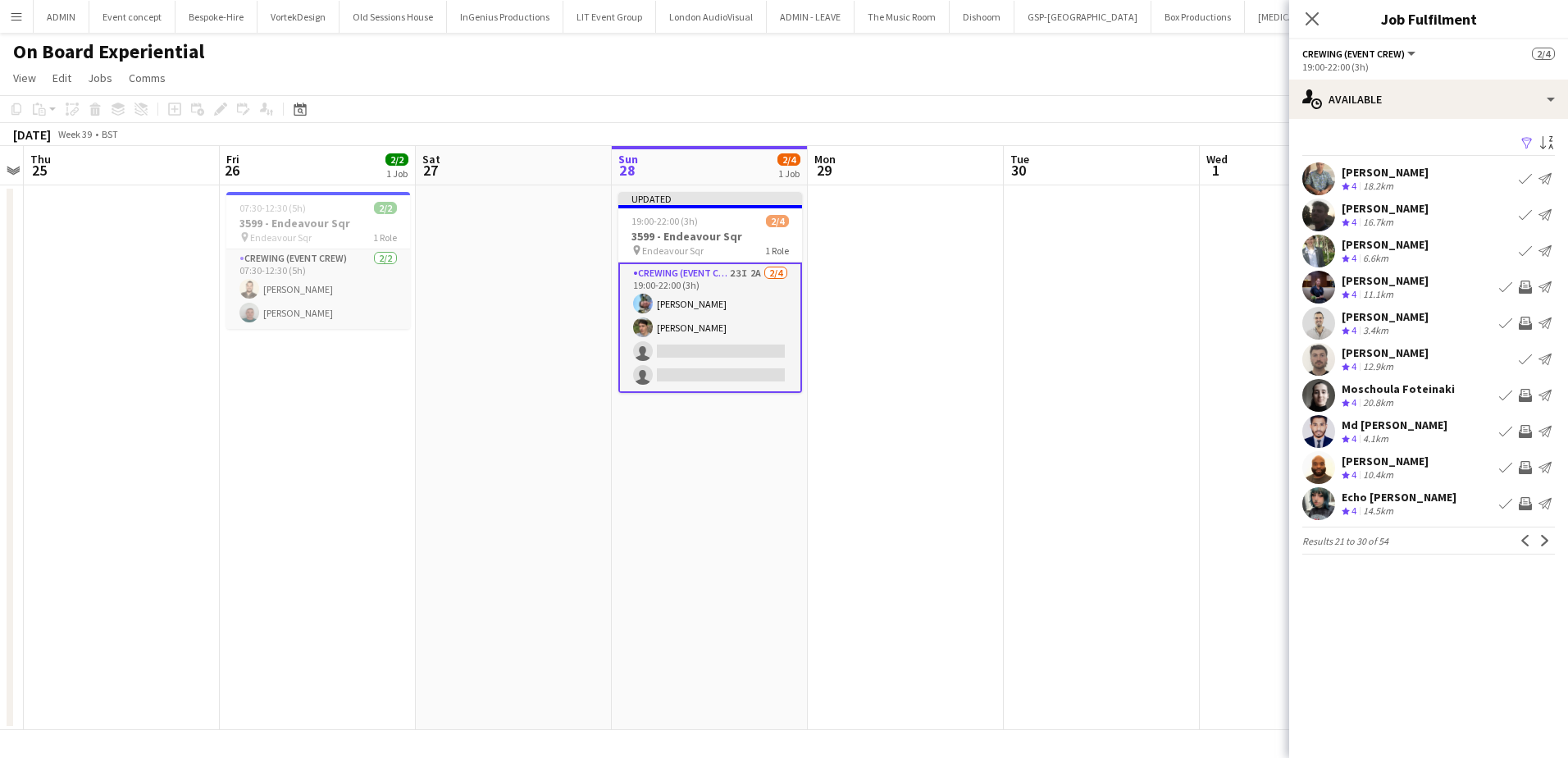
click at [1523, 429] on app-icon "Invite crew" at bounding box center [1525, 430] width 13 height 13
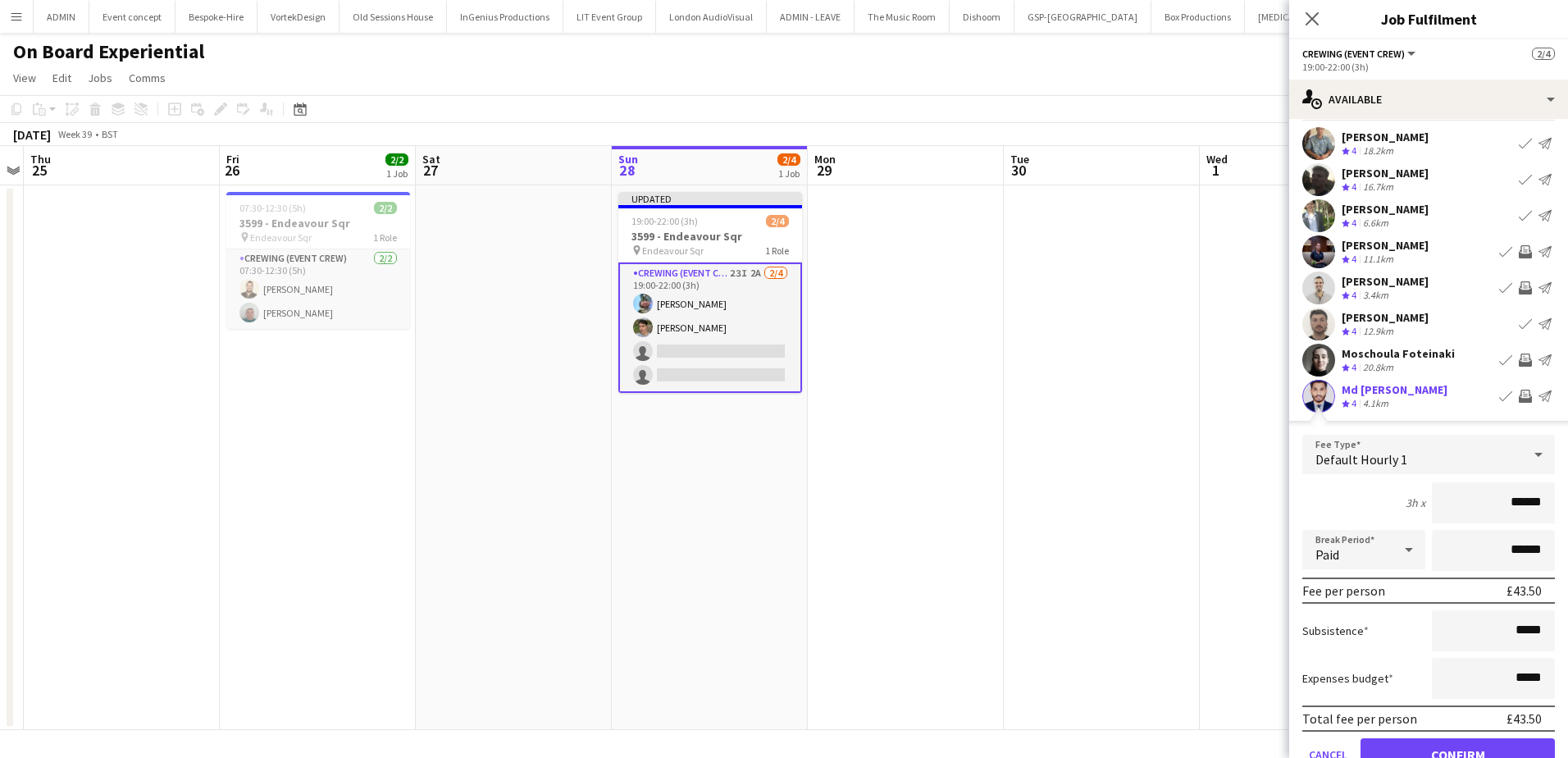
scroll to position [82, 0]
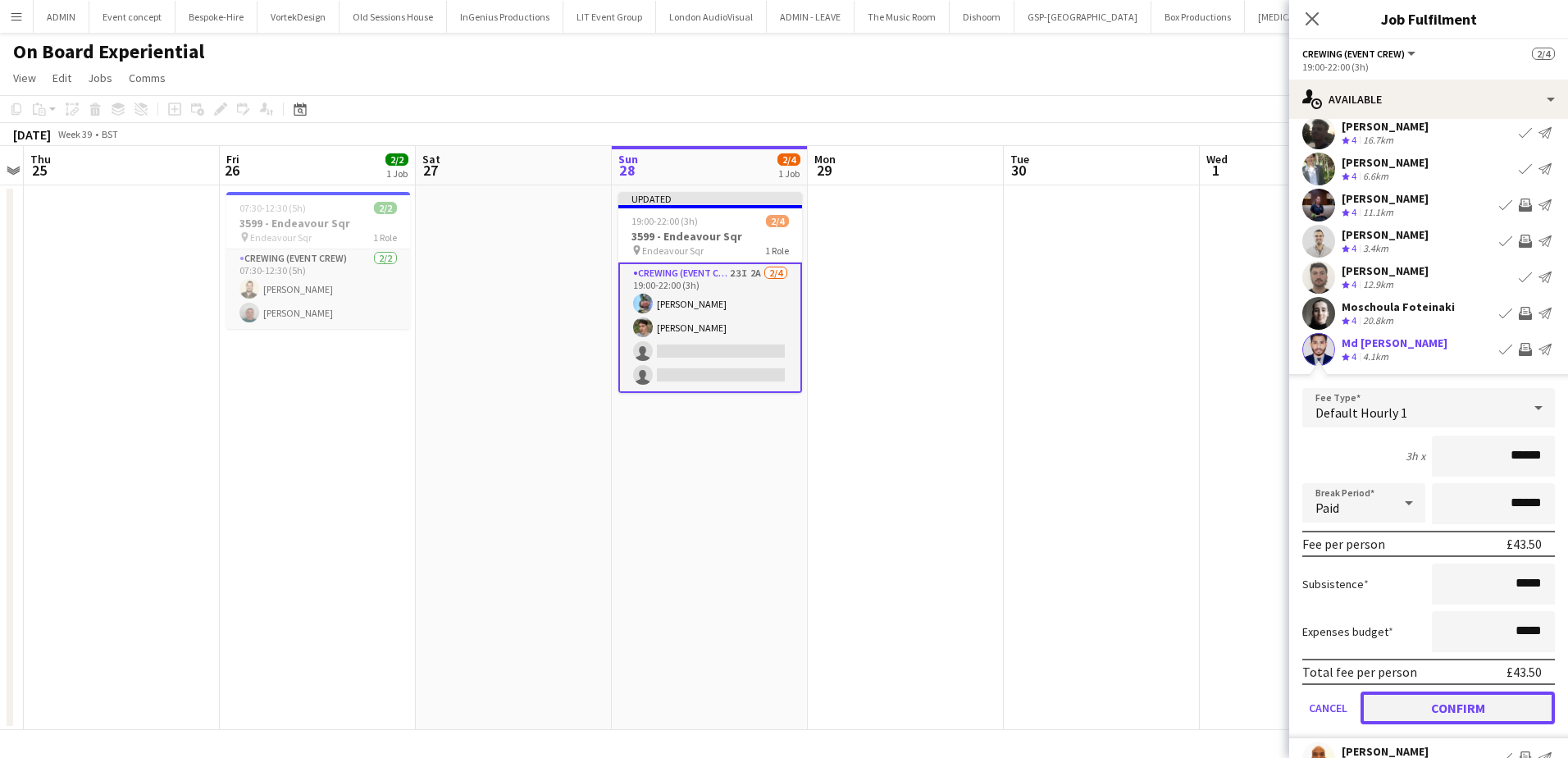
click at [1503, 705] on button "Confirm" at bounding box center [1457, 708] width 195 height 33
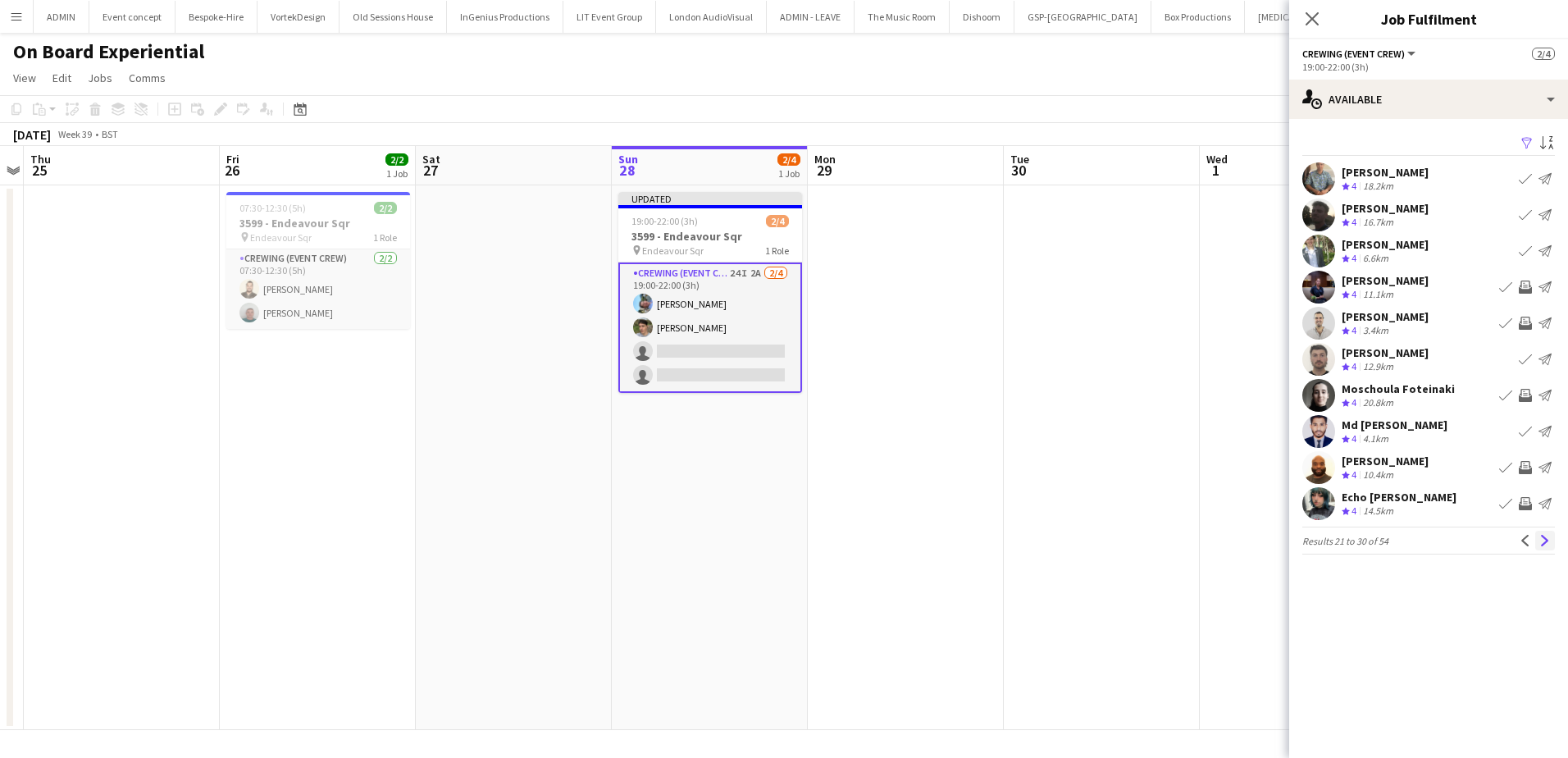
click at [1551, 541] on button "Next" at bounding box center [1546, 541] width 20 height 20
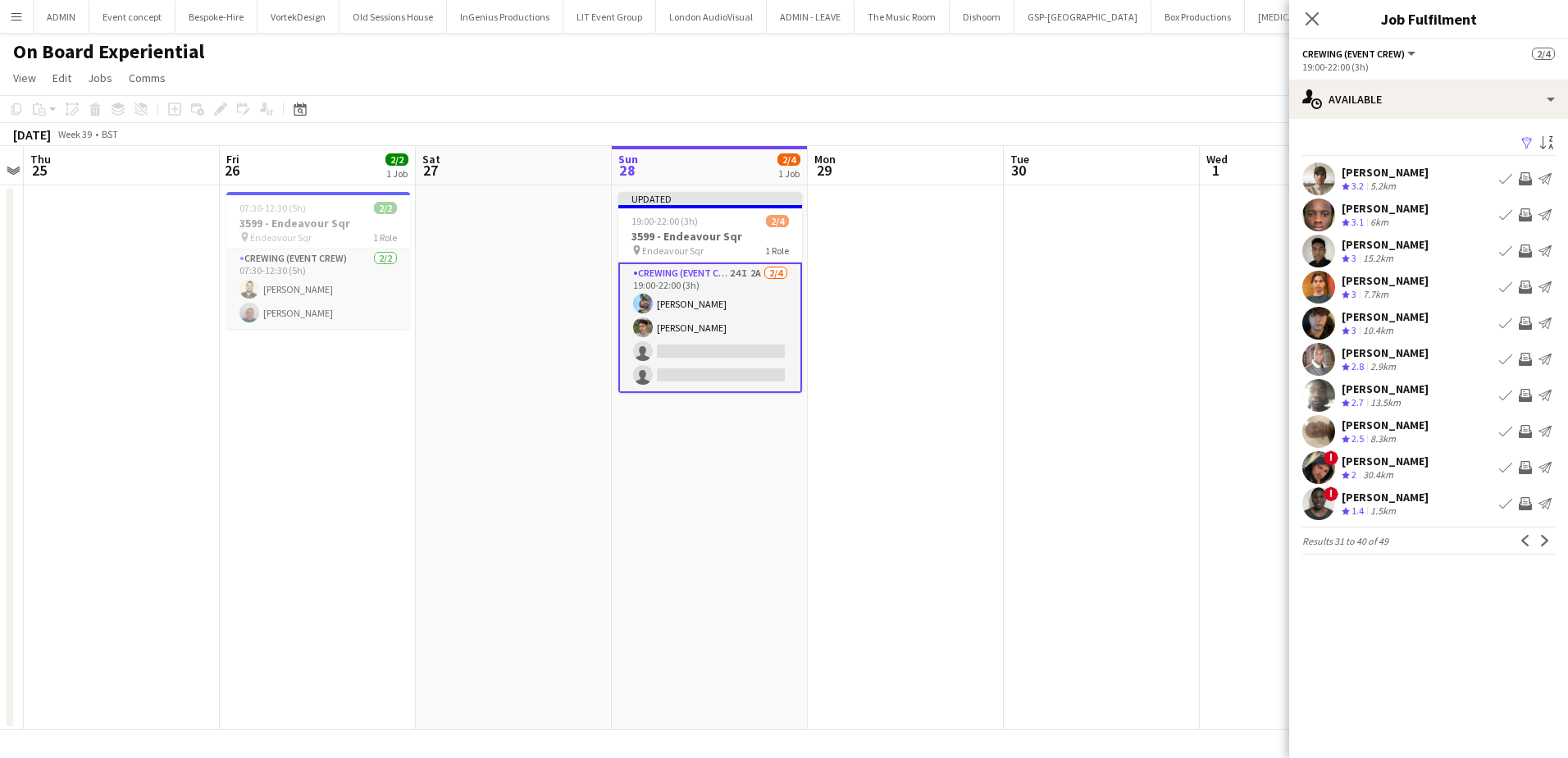
click at [1526, 177] on app-icon "Invite crew" at bounding box center [1525, 178] width 13 height 13
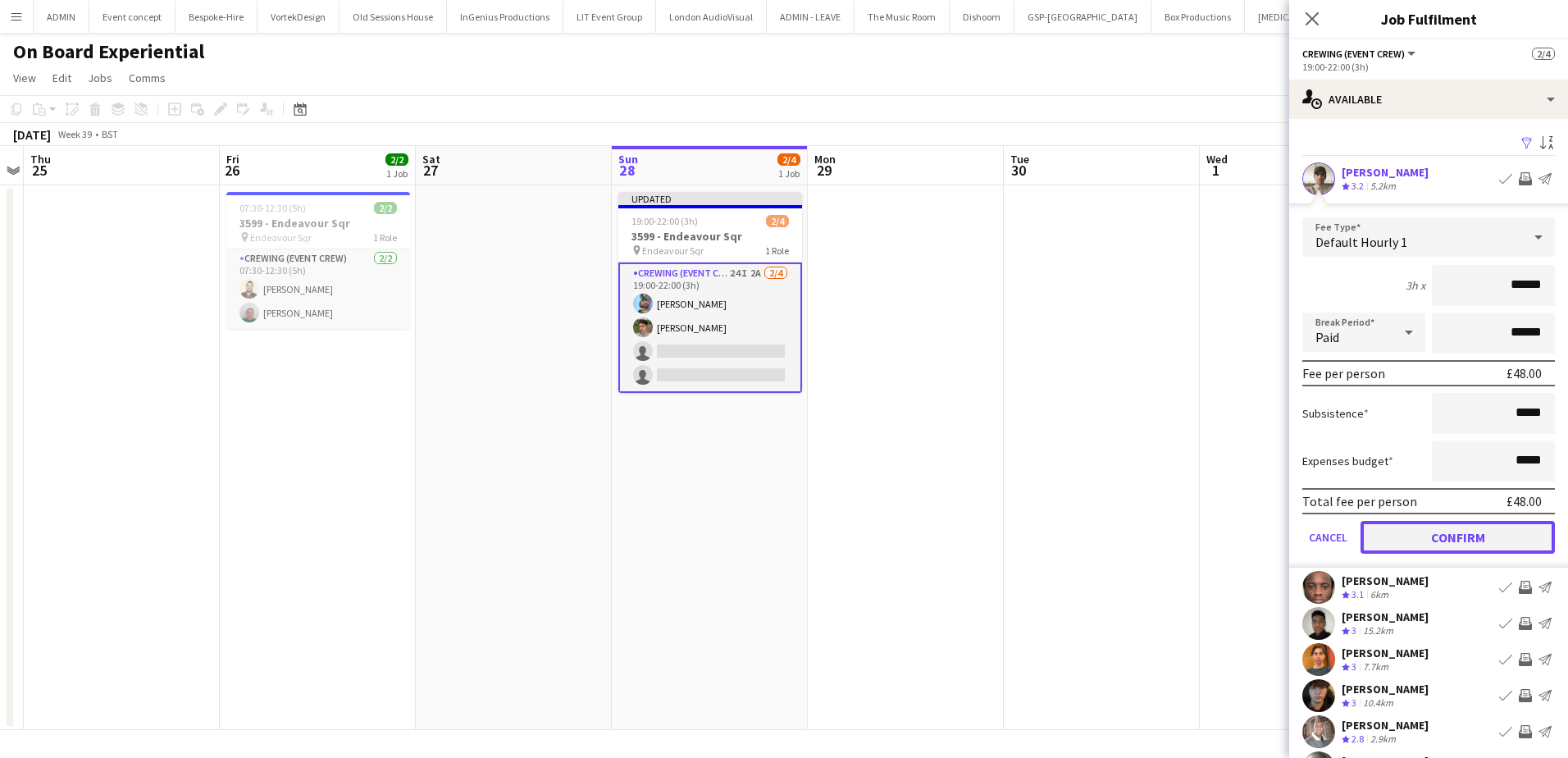
click at [1498, 551] on button "Confirm" at bounding box center [1457, 537] width 195 height 33
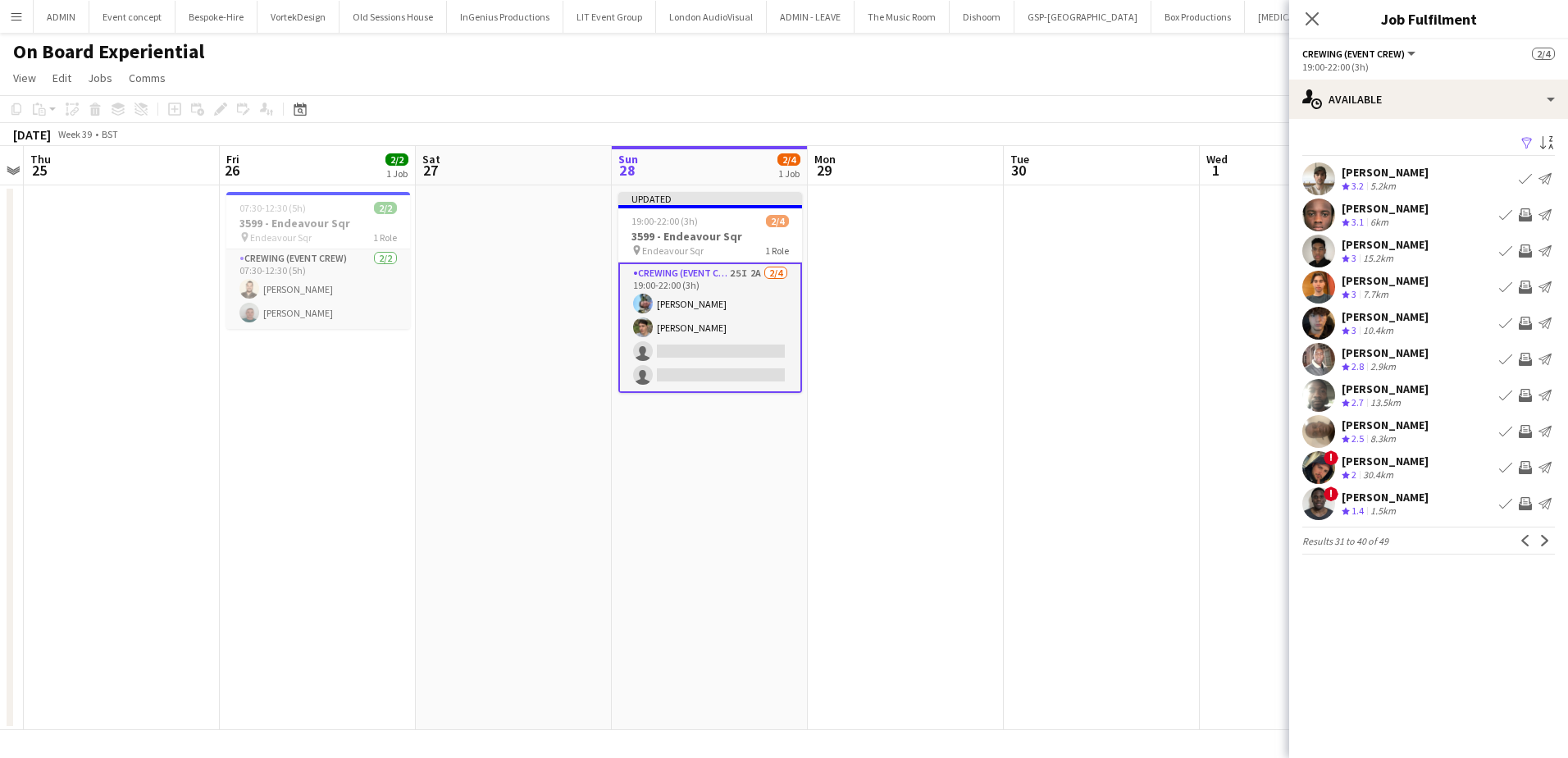
click at [1531, 210] on app-icon "Invite crew" at bounding box center [1525, 214] width 13 height 13
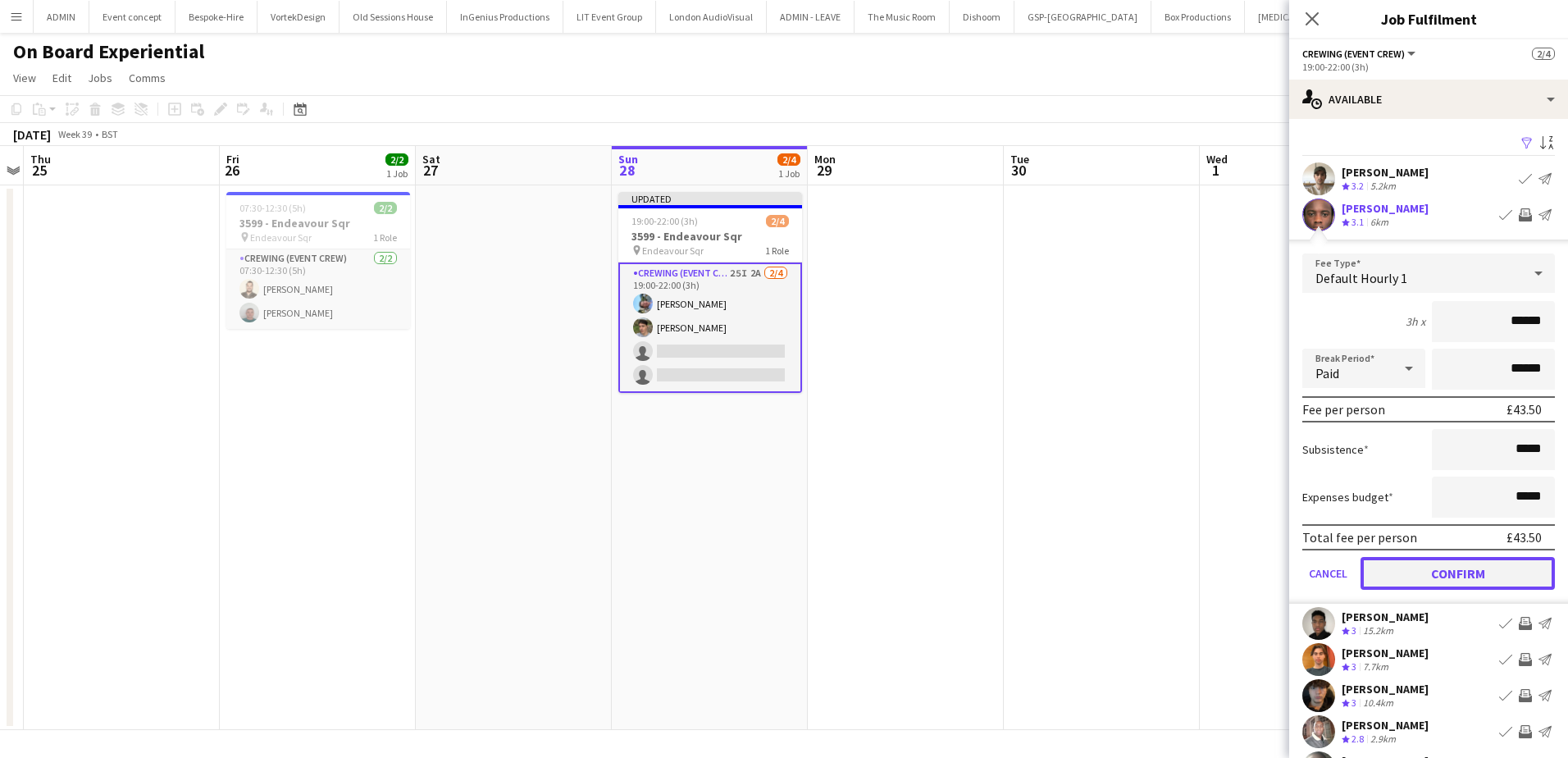
click at [1491, 576] on button "Confirm" at bounding box center [1457, 573] width 195 height 33
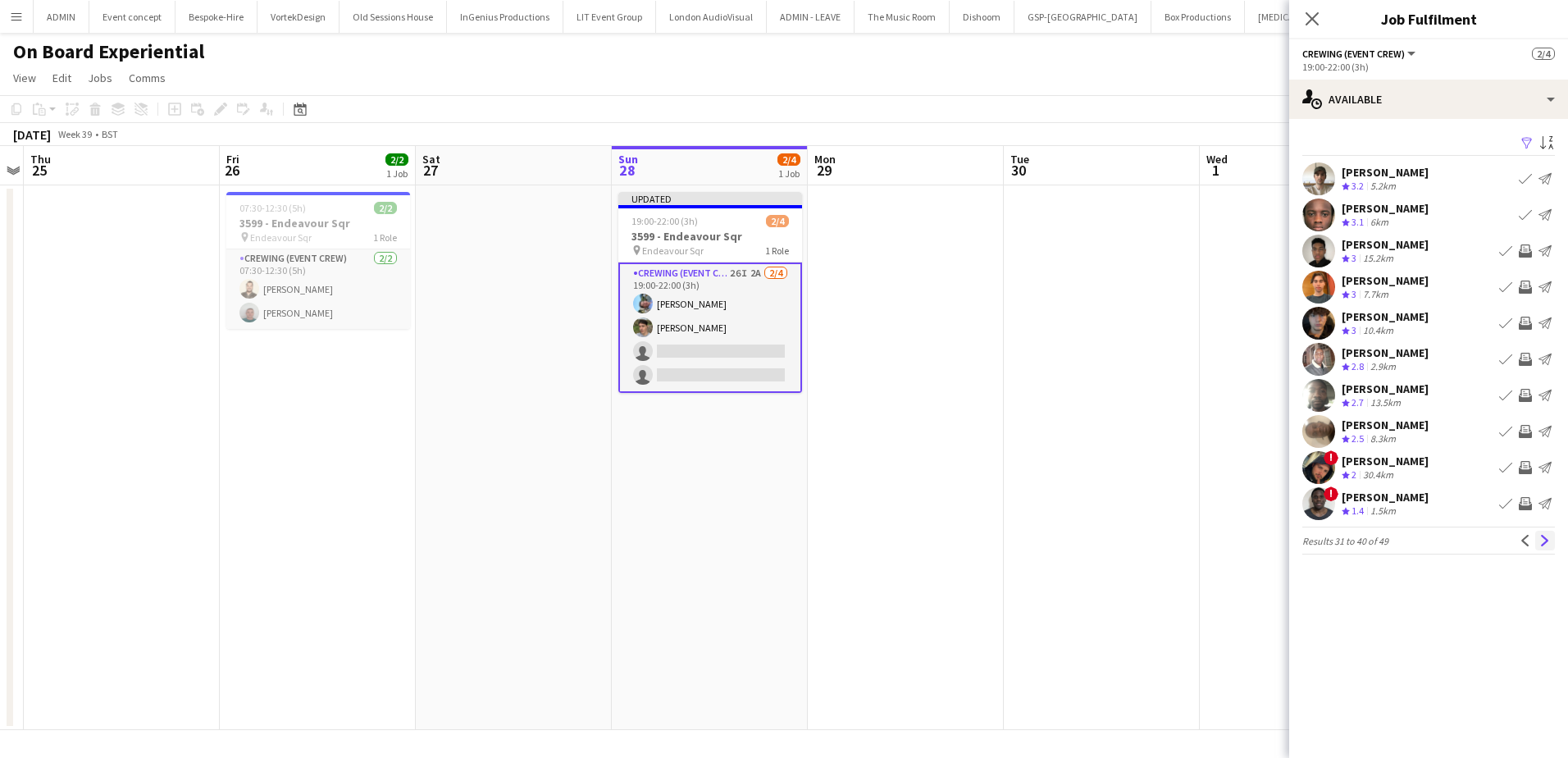
click at [1546, 547] on button "Next" at bounding box center [1546, 541] width 20 height 20
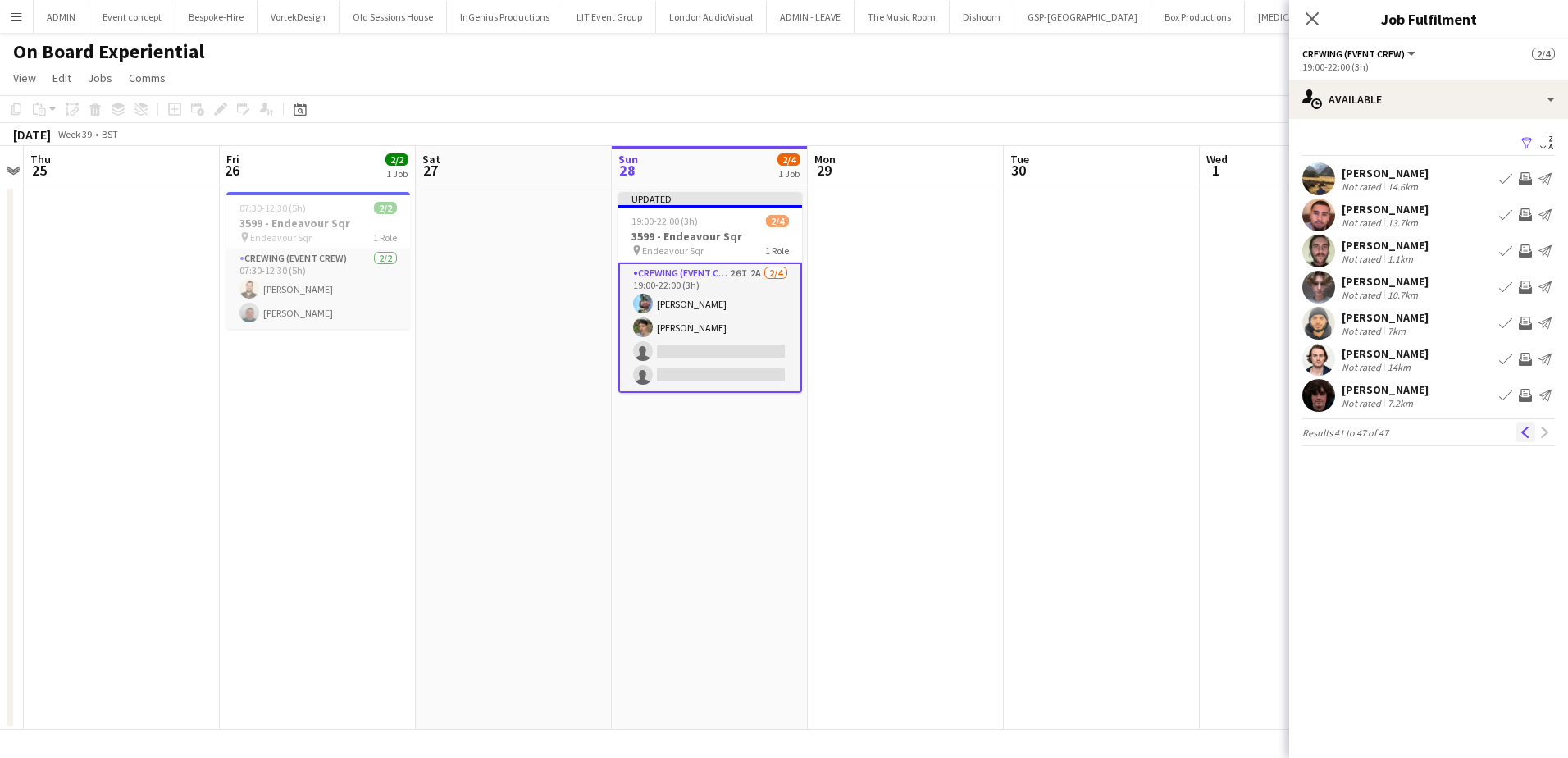
click at [1526, 440] on button "Previous" at bounding box center [1526, 432] width 20 height 20
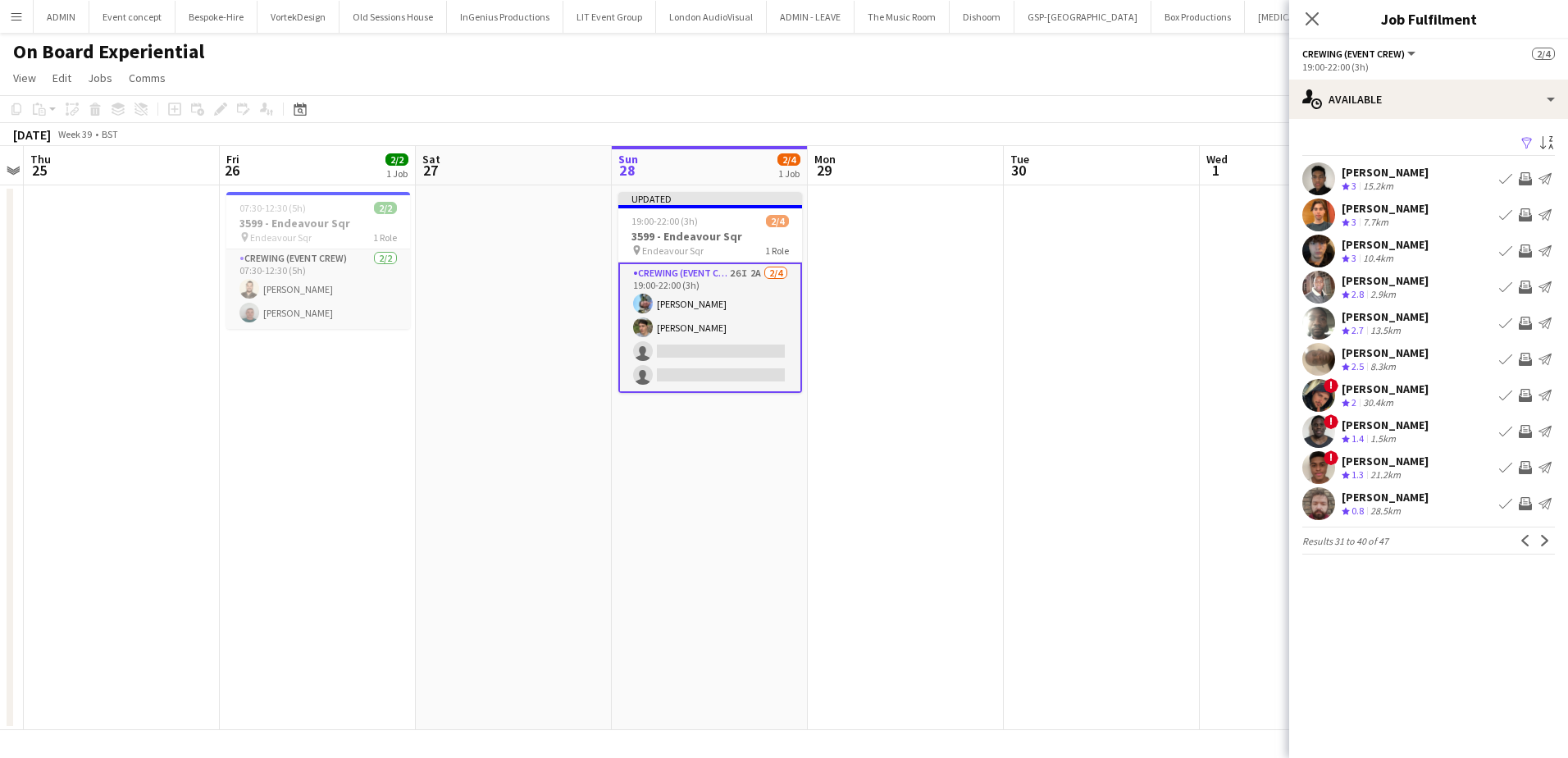
click at [1524, 180] on app-icon "Invite crew" at bounding box center [1525, 178] width 13 height 13
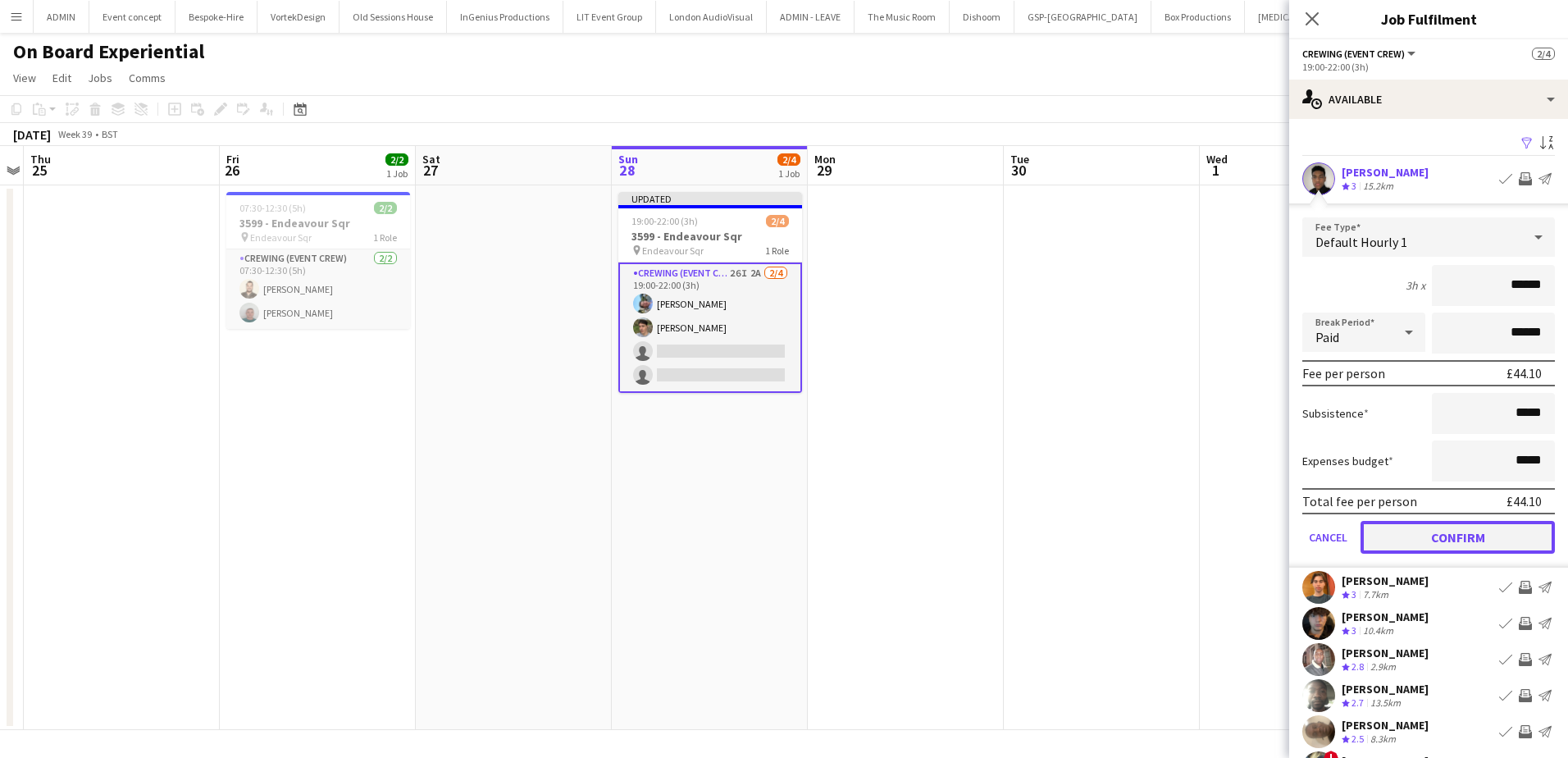
click at [1479, 551] on button "Confirm" at bounding box center [1457, 537] width 195 height 33
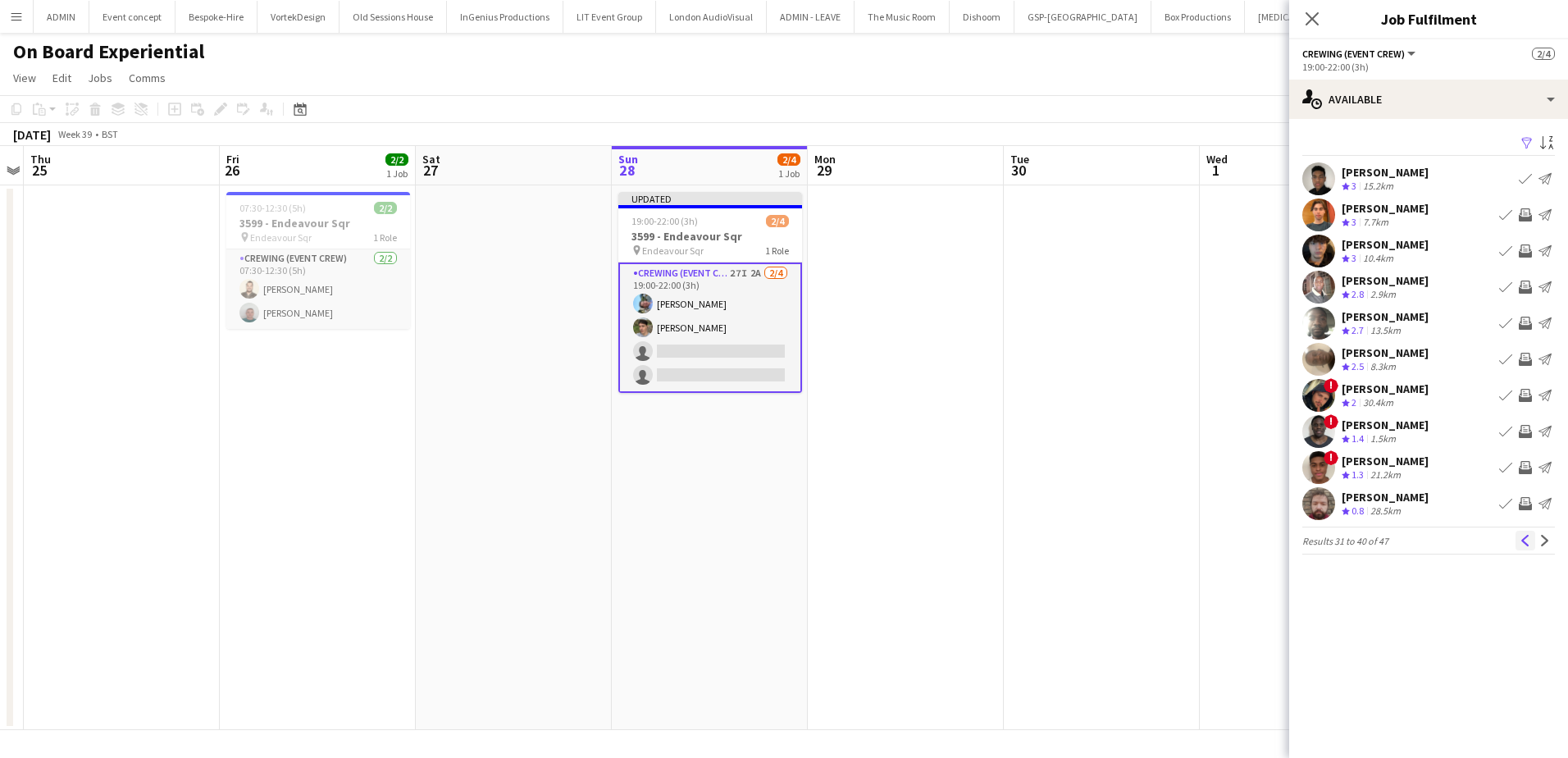
click at [1527, 545] on app-icon "Previous" at bounding box center [1526, 541] width 12 height 12
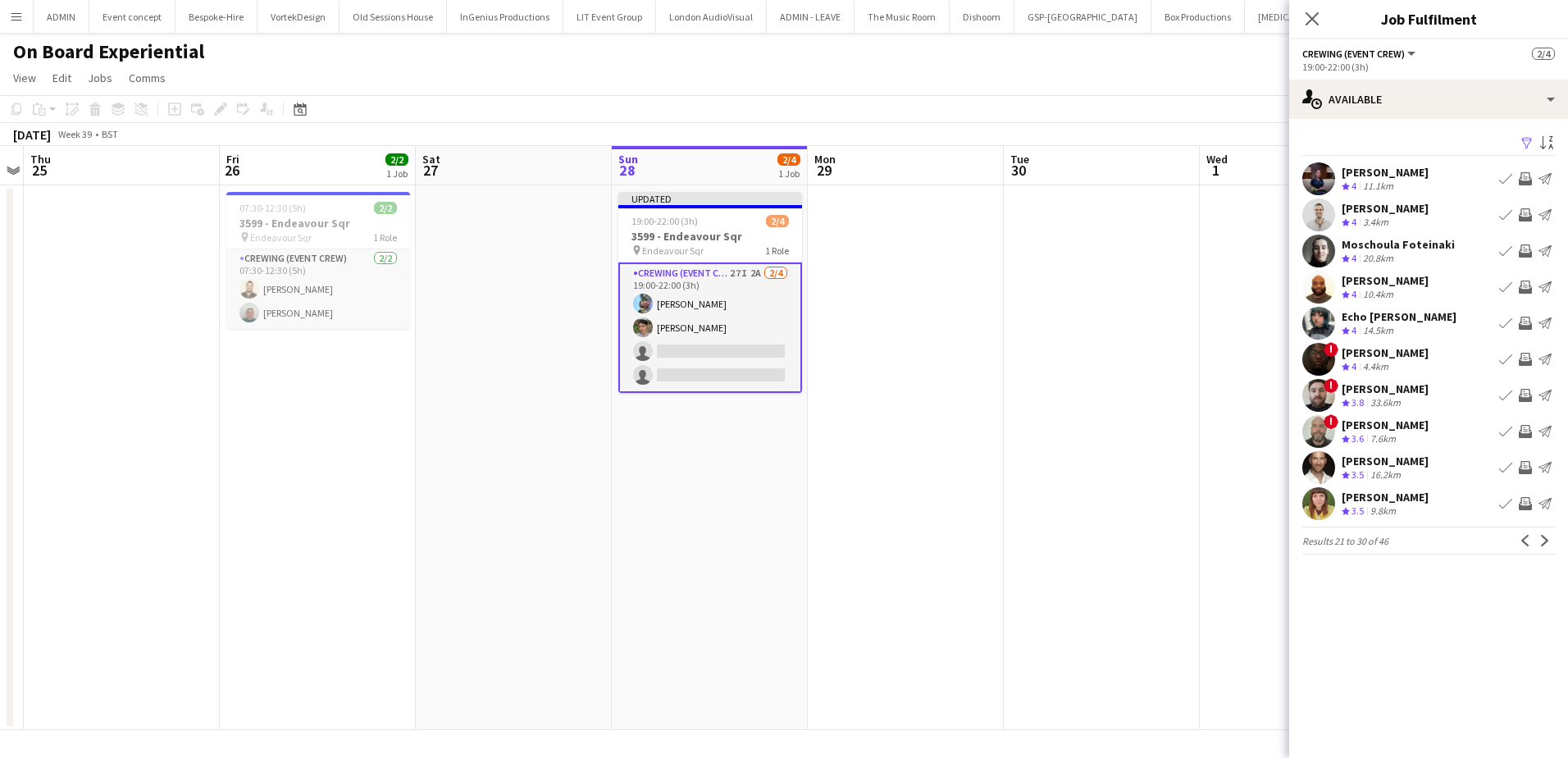
click at [1528, 400] on app-icon "Invite crew" at bounding box center [1525, 394] width 13 height 13
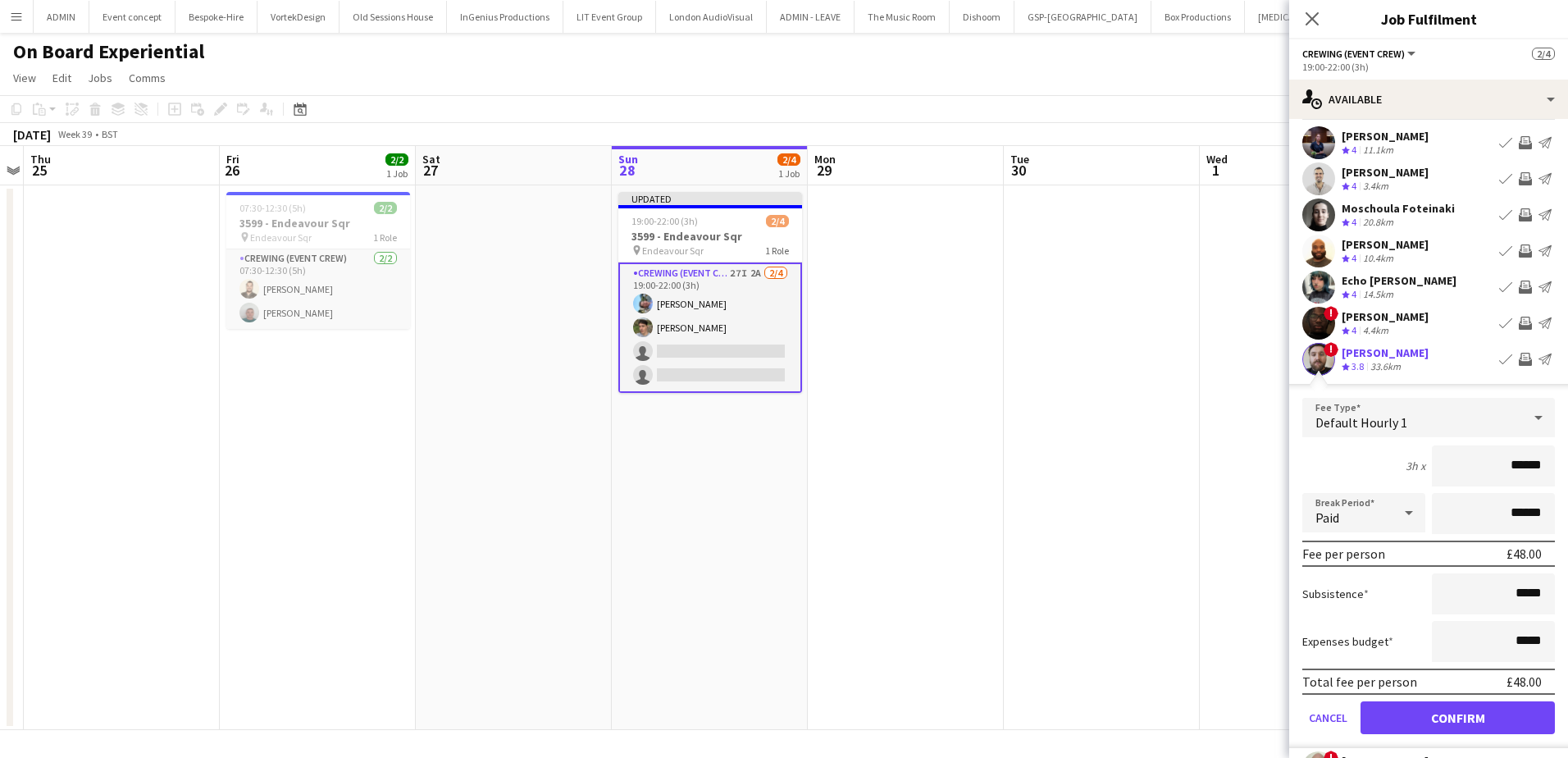
scroll to position [82, 0]
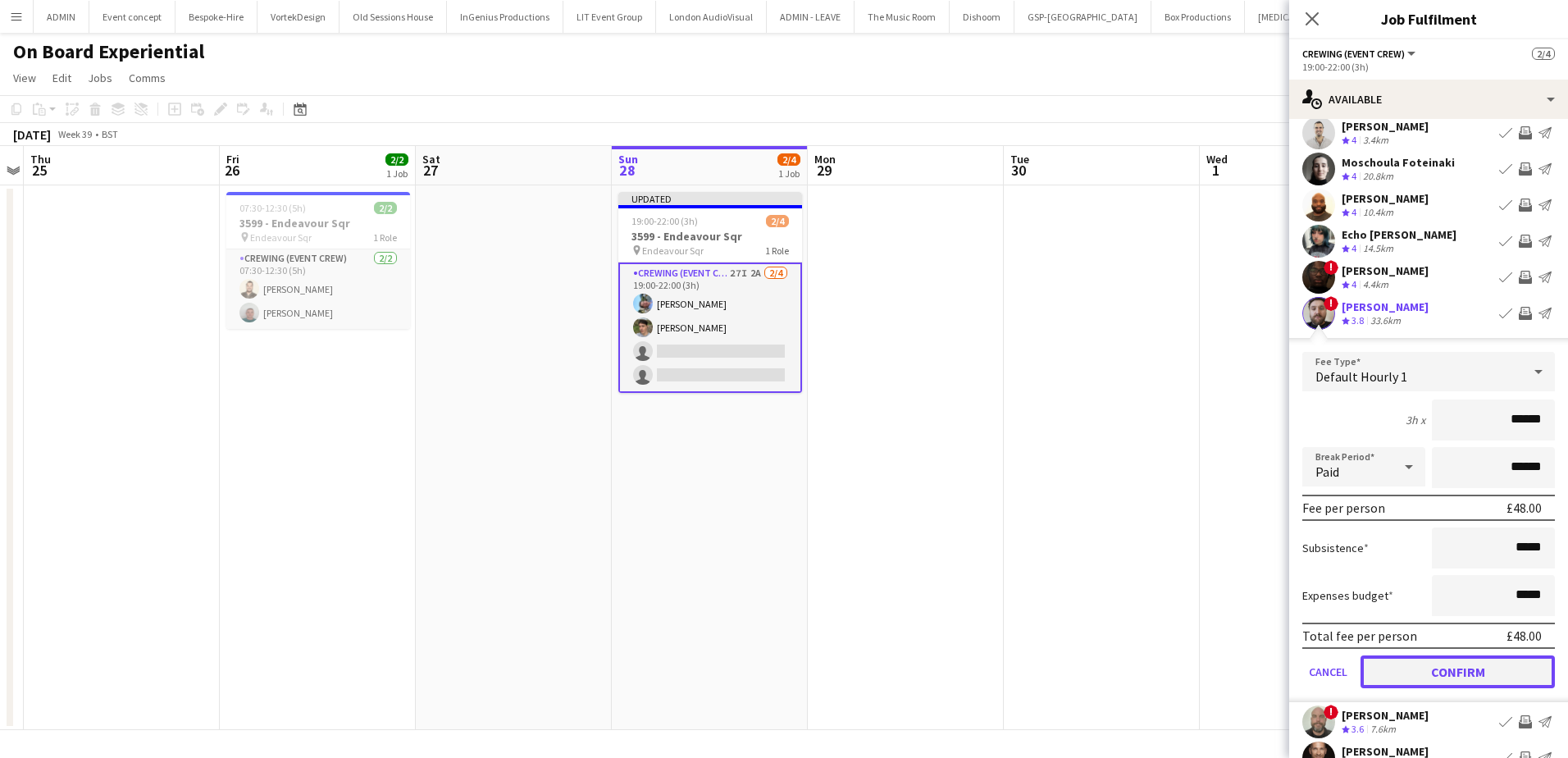
click at [1486, 659] on button "Confirm" at bounding box center [1457, 672] width 195 height 33
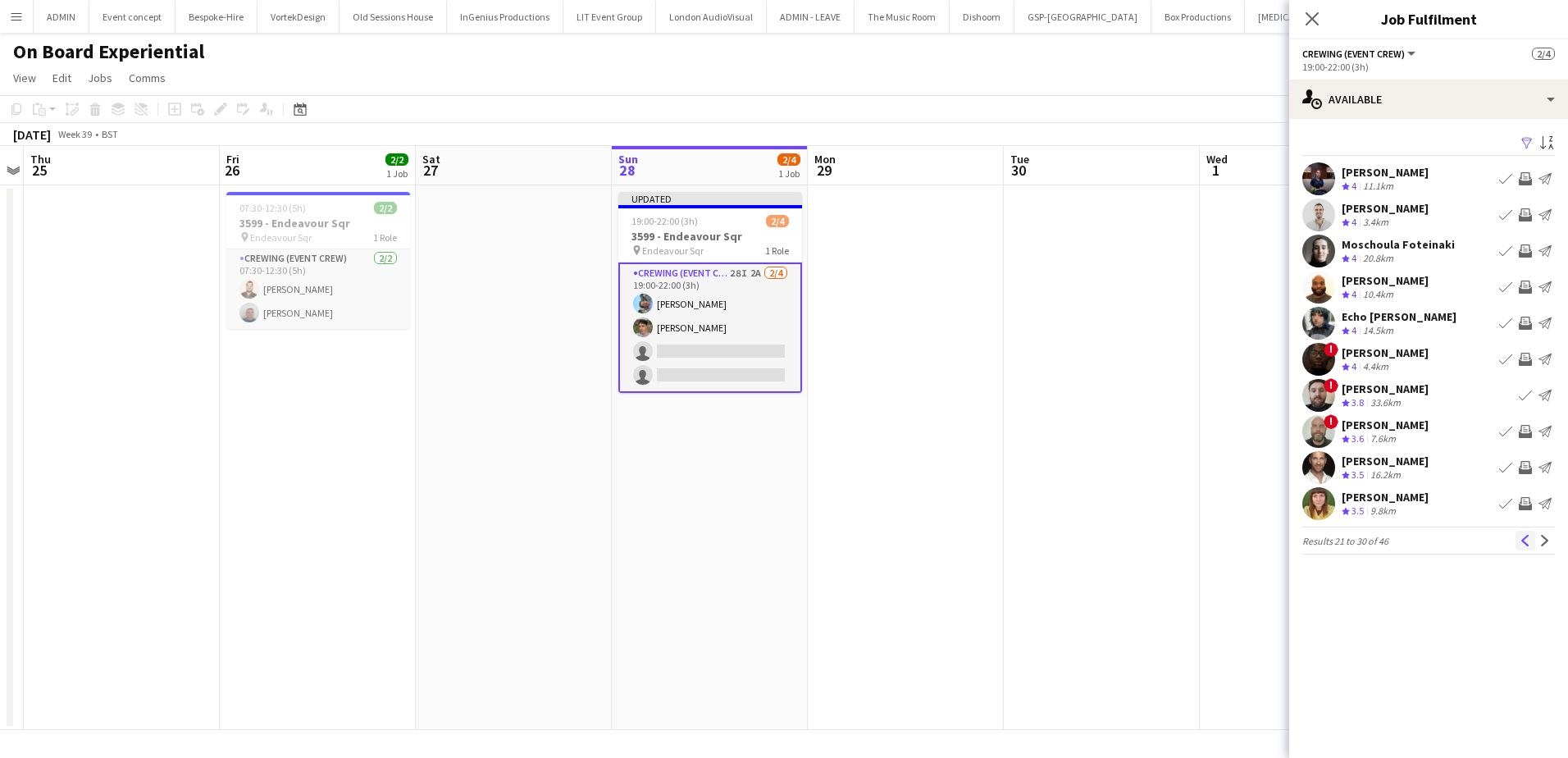
click at [1526, 551] on button "Previous" at bounding box center [1526, 541] width 20 height 20
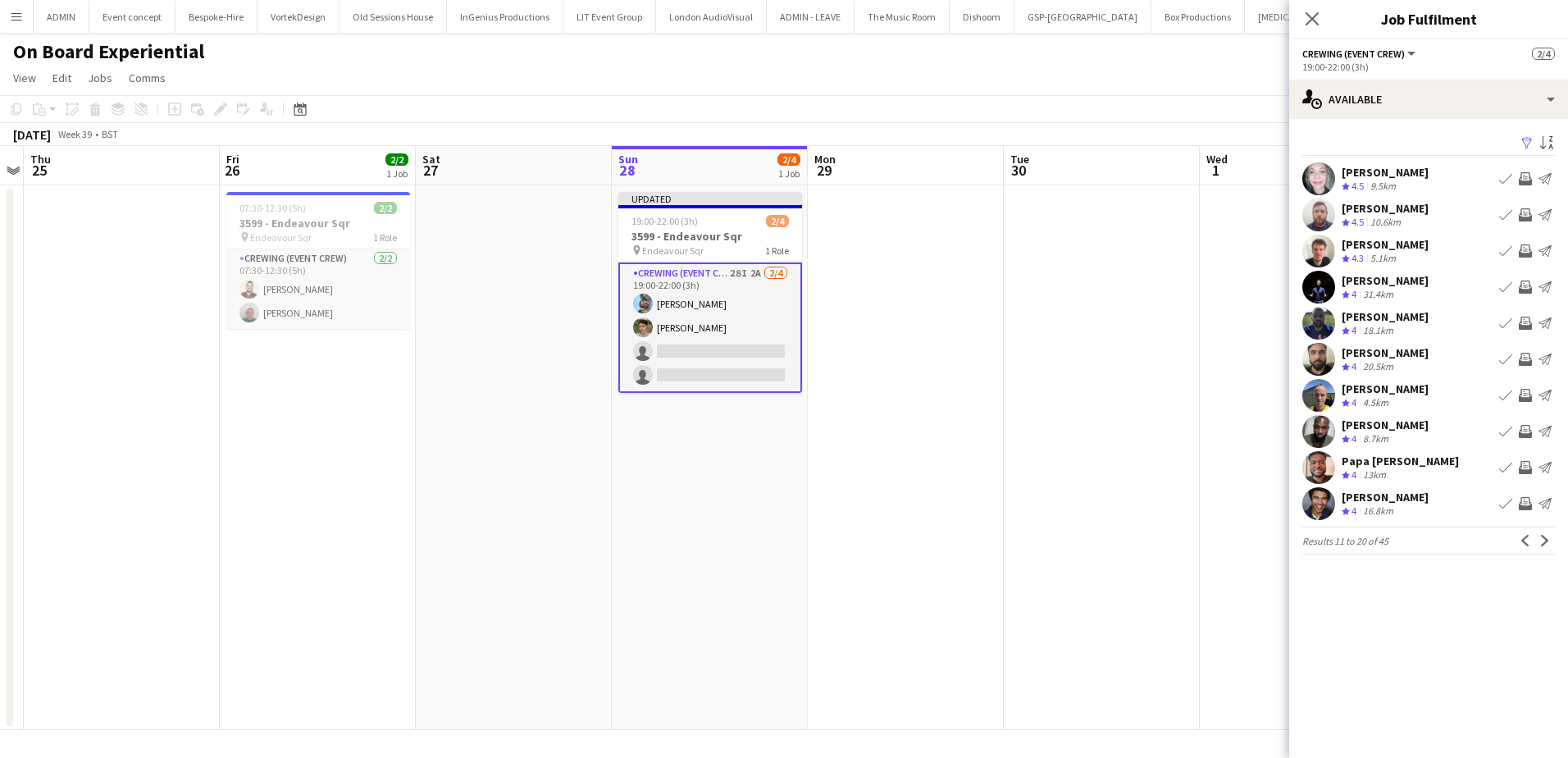
click at [1528, 465] on app-icon "Invite crew" at bounding box center [1525, 467] width 13 height 13
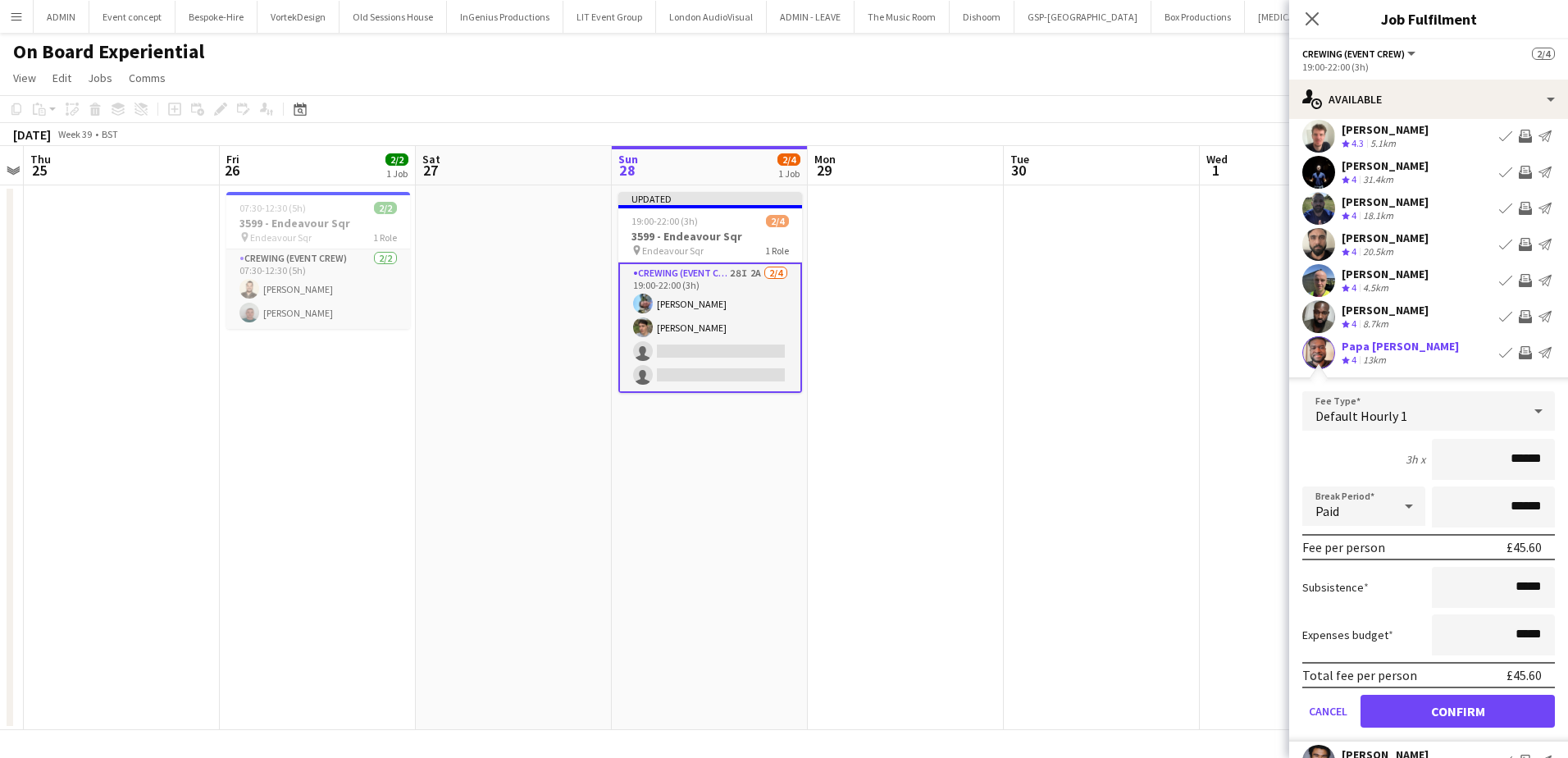
scroll to position [189, 0]
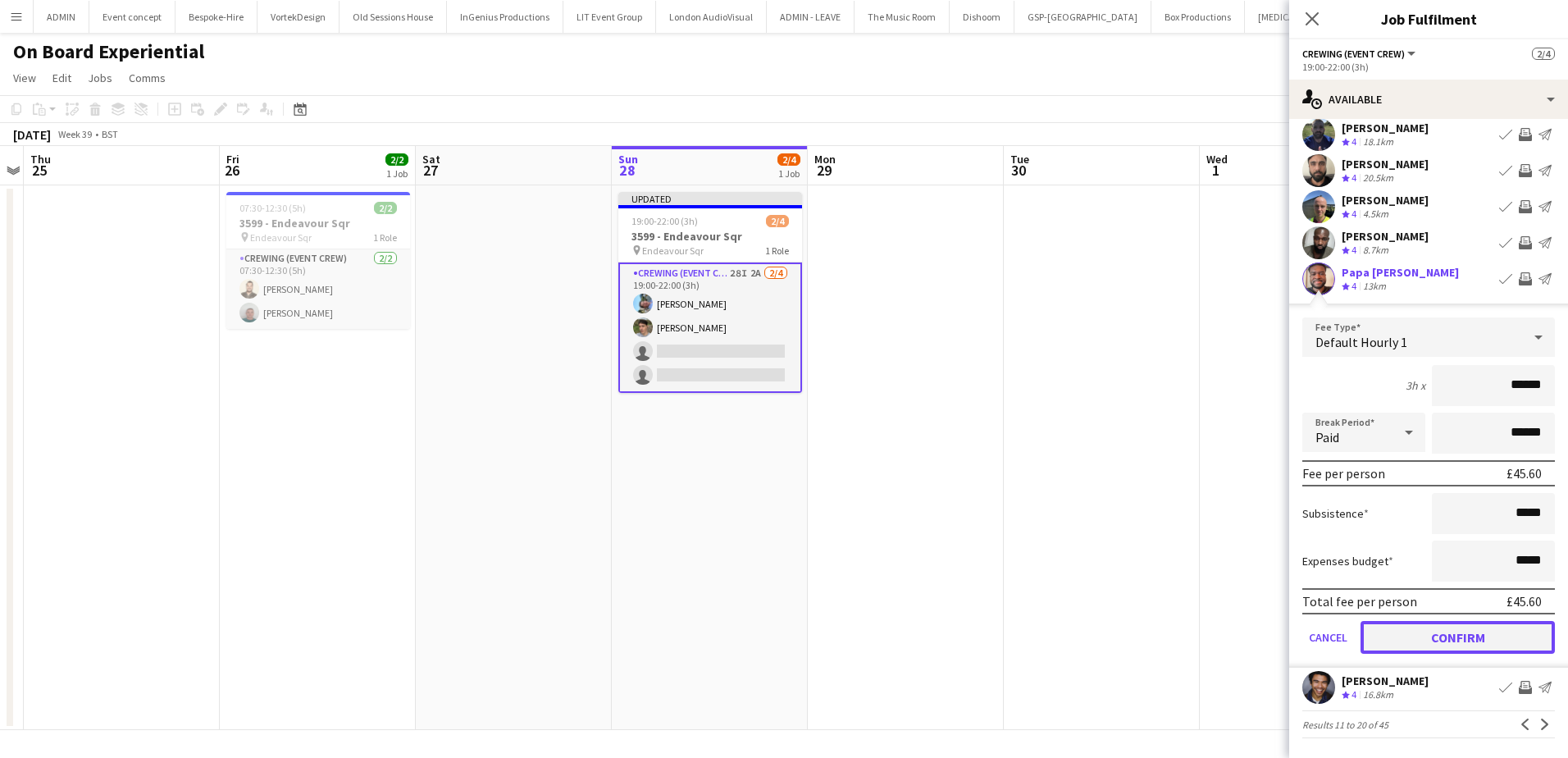
click at [1480, 627] on button "Confirm" at bounding box center [1457, 638] width 195 height 33
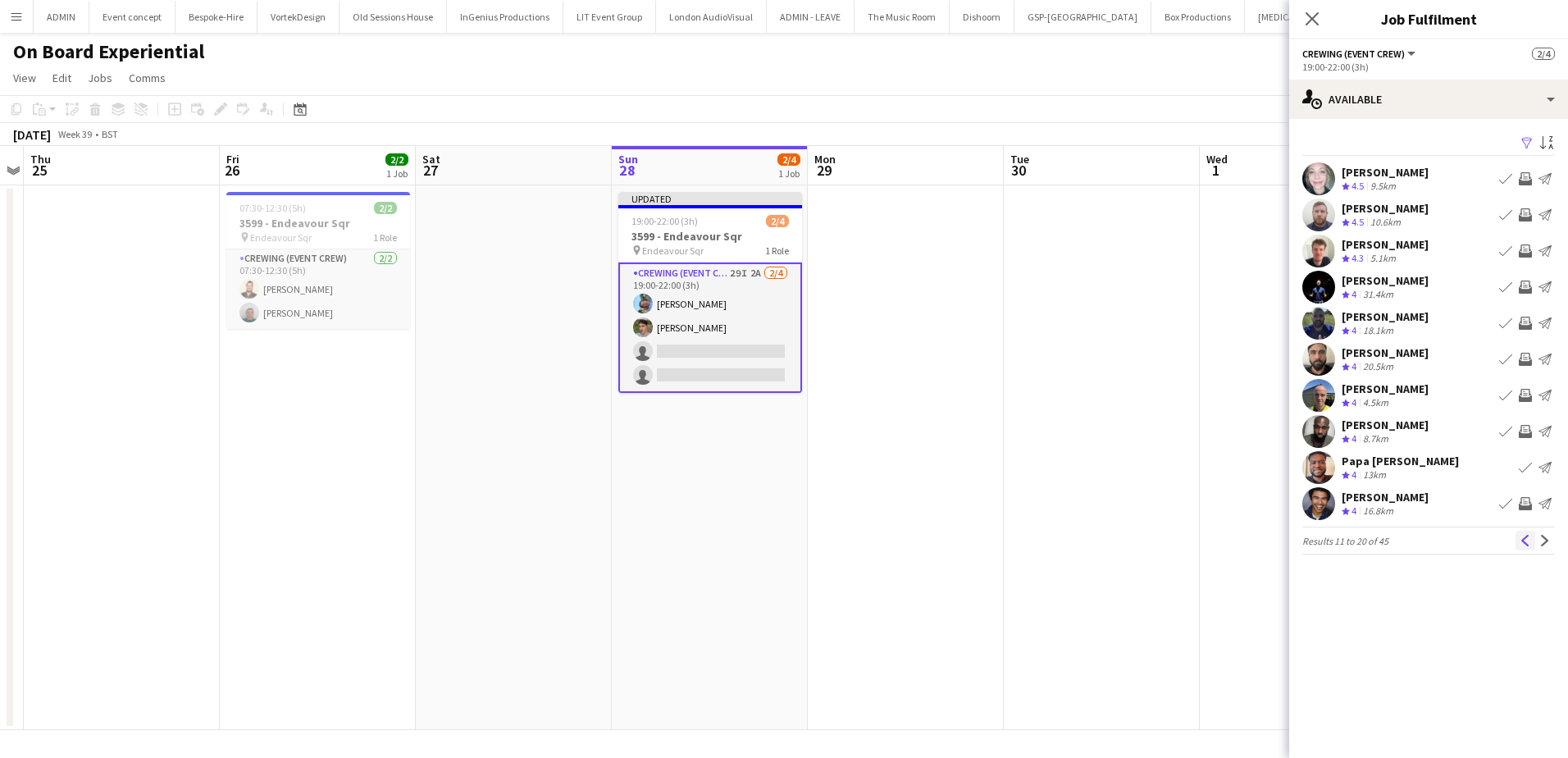
click at [1525, 541] on app-icon "Previous" at bounding box center [1526, 541] width 12 height 12
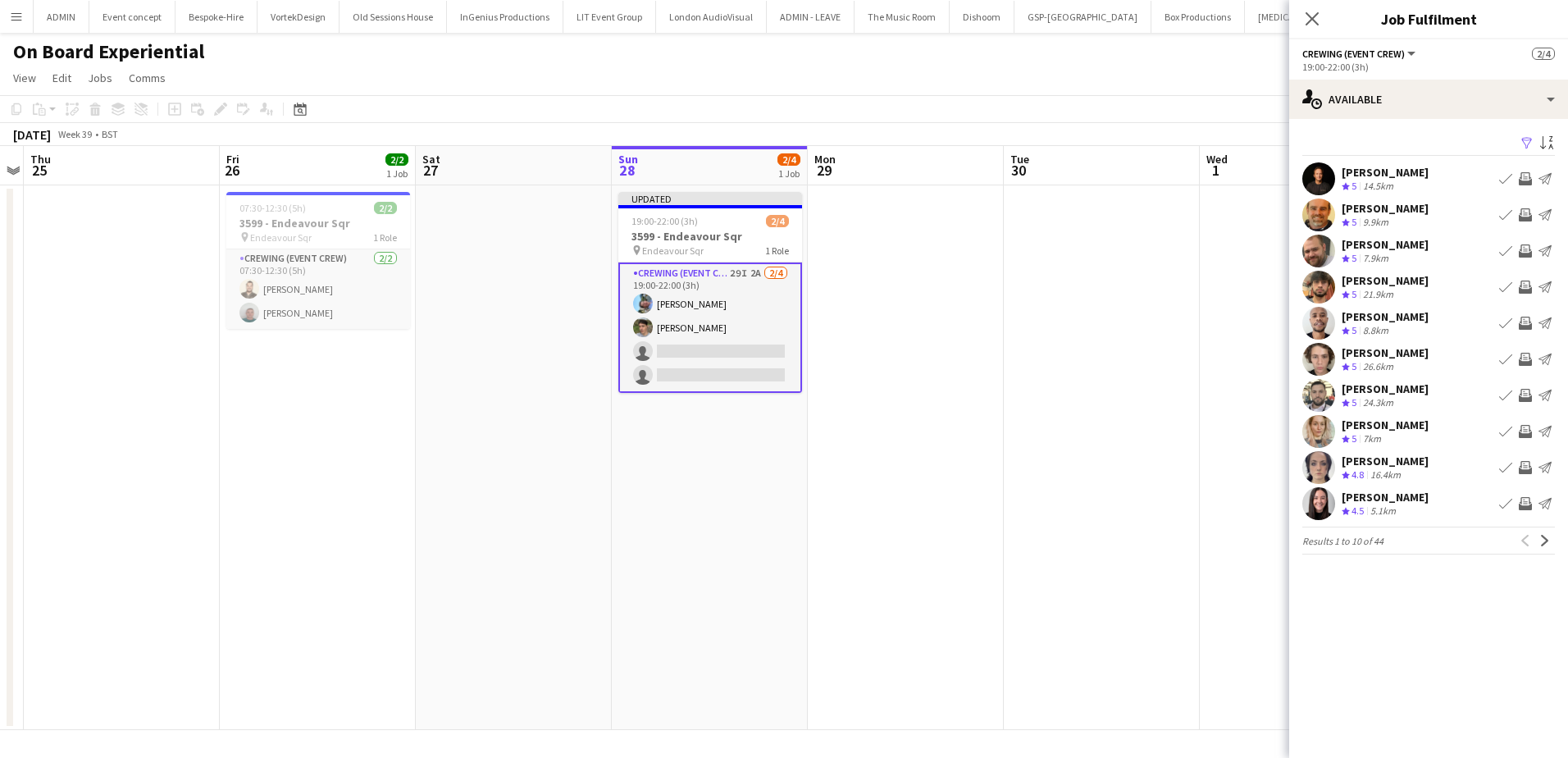
click at [1525, 357] on app-icon "Invite crew" at bounding box center [1525, 359] width 13 height 13
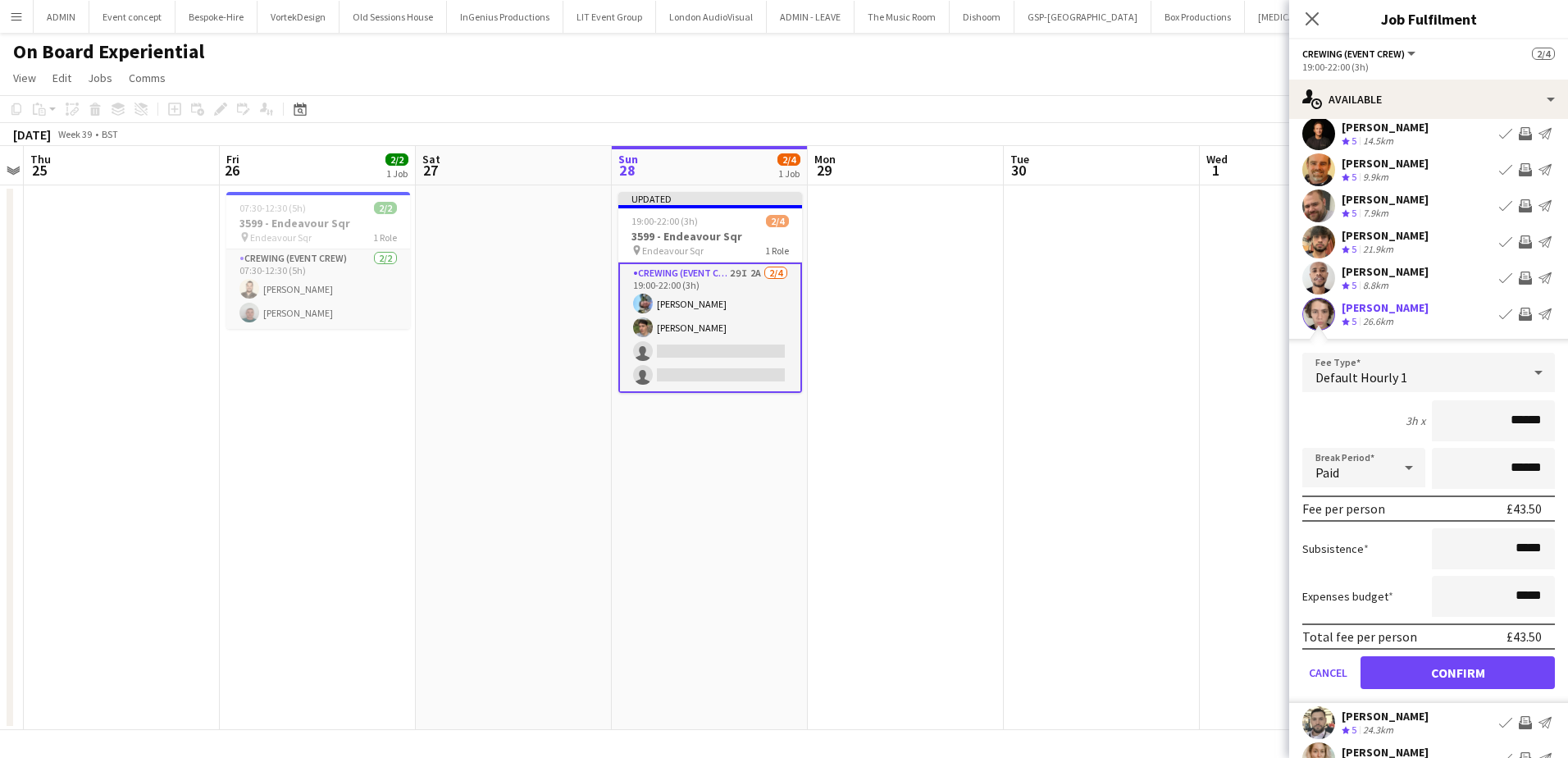
scroll to position [82, 0]
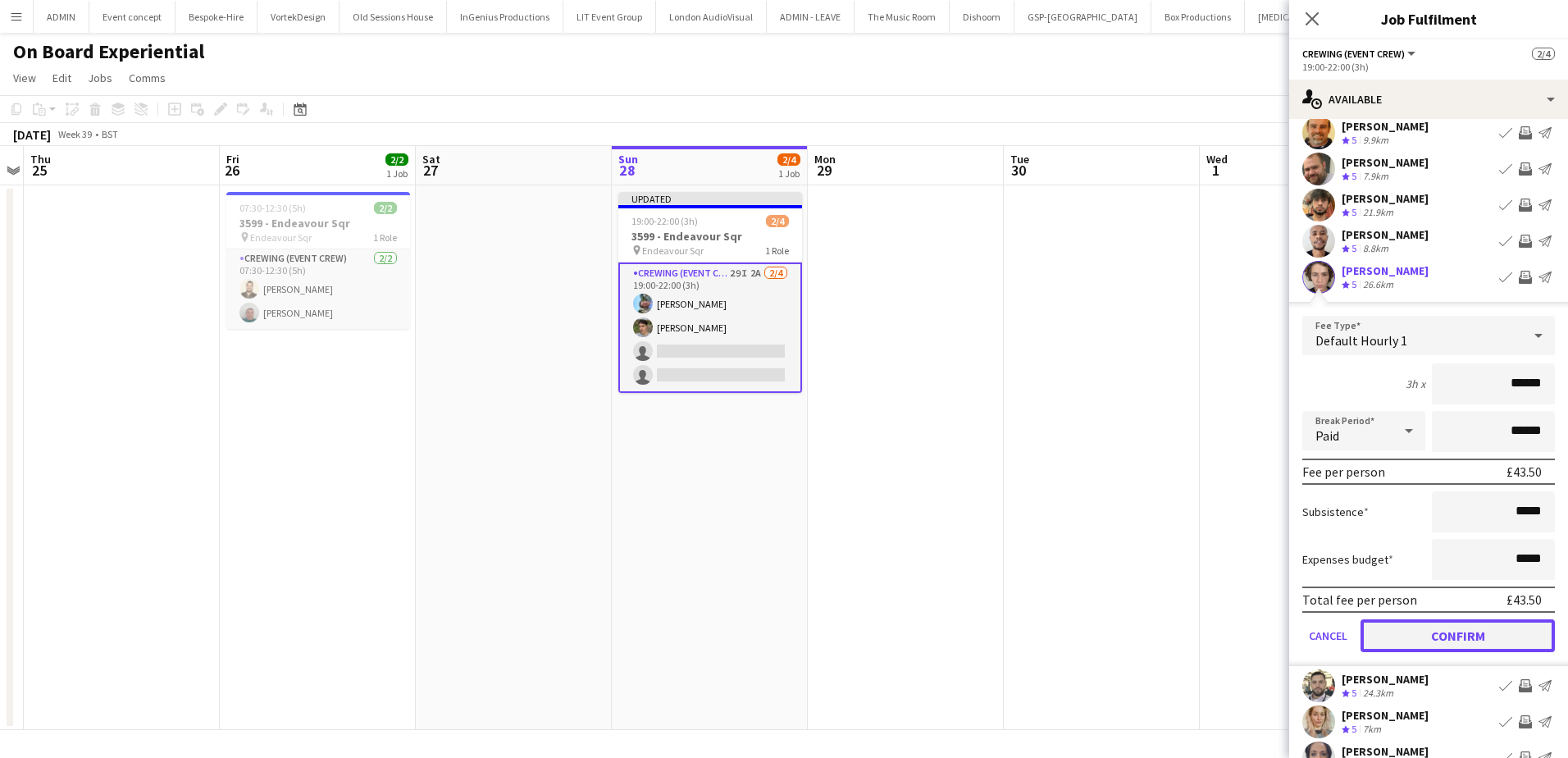
click at [1470, 638] on button "Confirm" at bounding box center [1457, 636] width 195 height 33
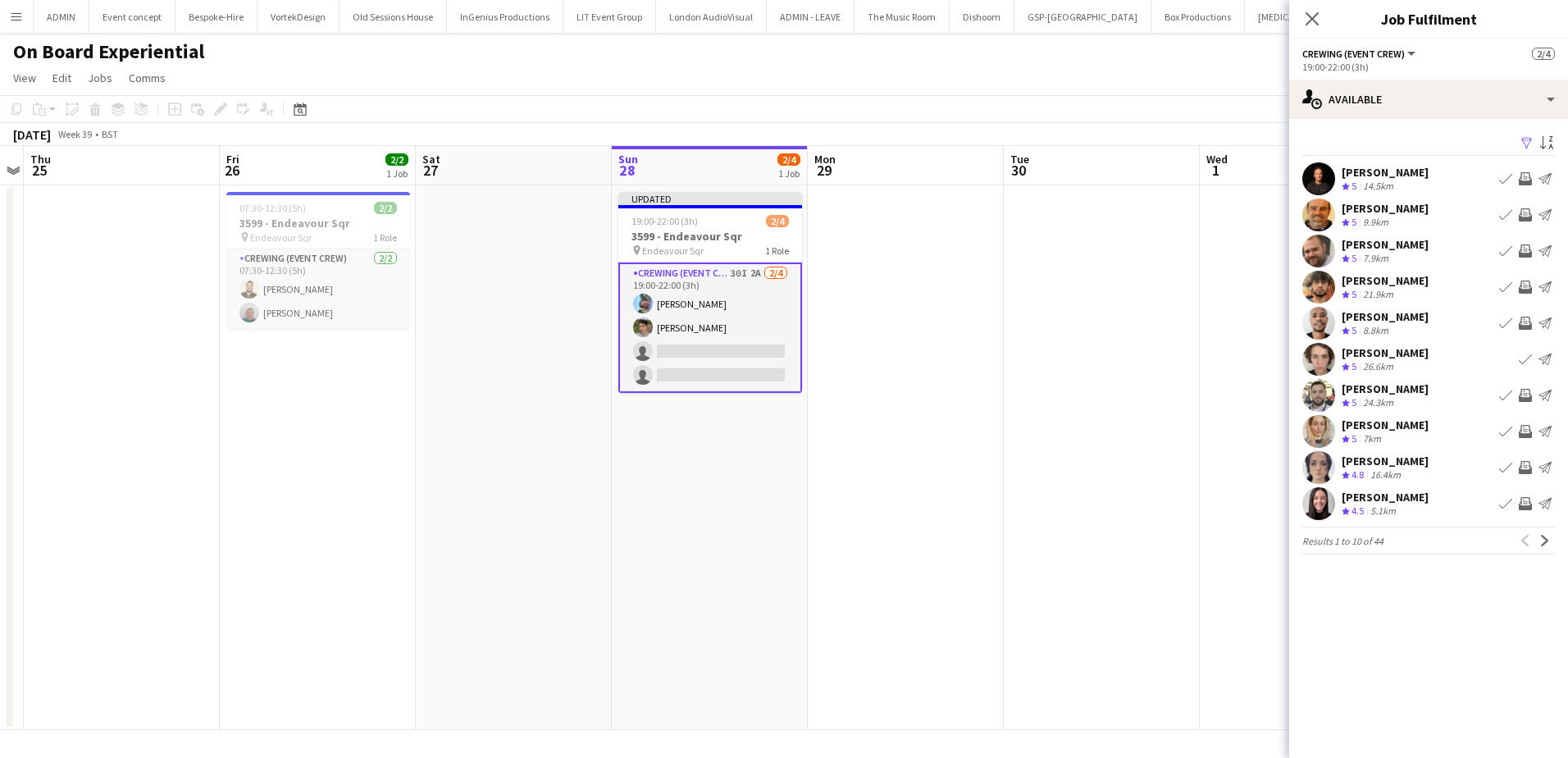
drag, startPoint x: 1146, startPoint y: 376, endPoint x: 1145, endPoint y: 361, distance: 15.0
click at [1145, 374] on app-date-cell at bounding box center [1101, 458] width 196 height 545
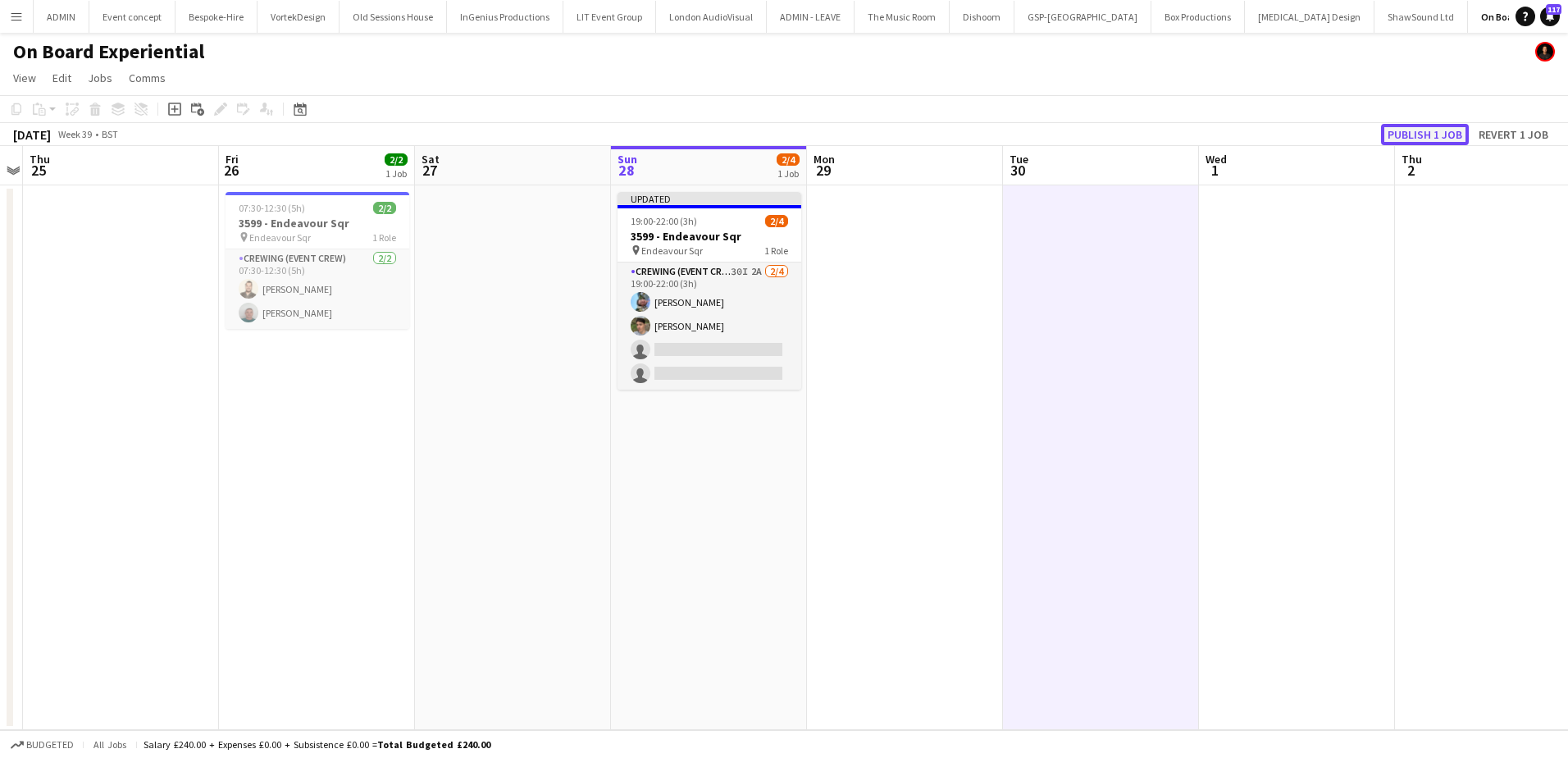
click at [1426, 136] on button "Publish 1 job" at bounding box center [1425, 135] width 88 height 22
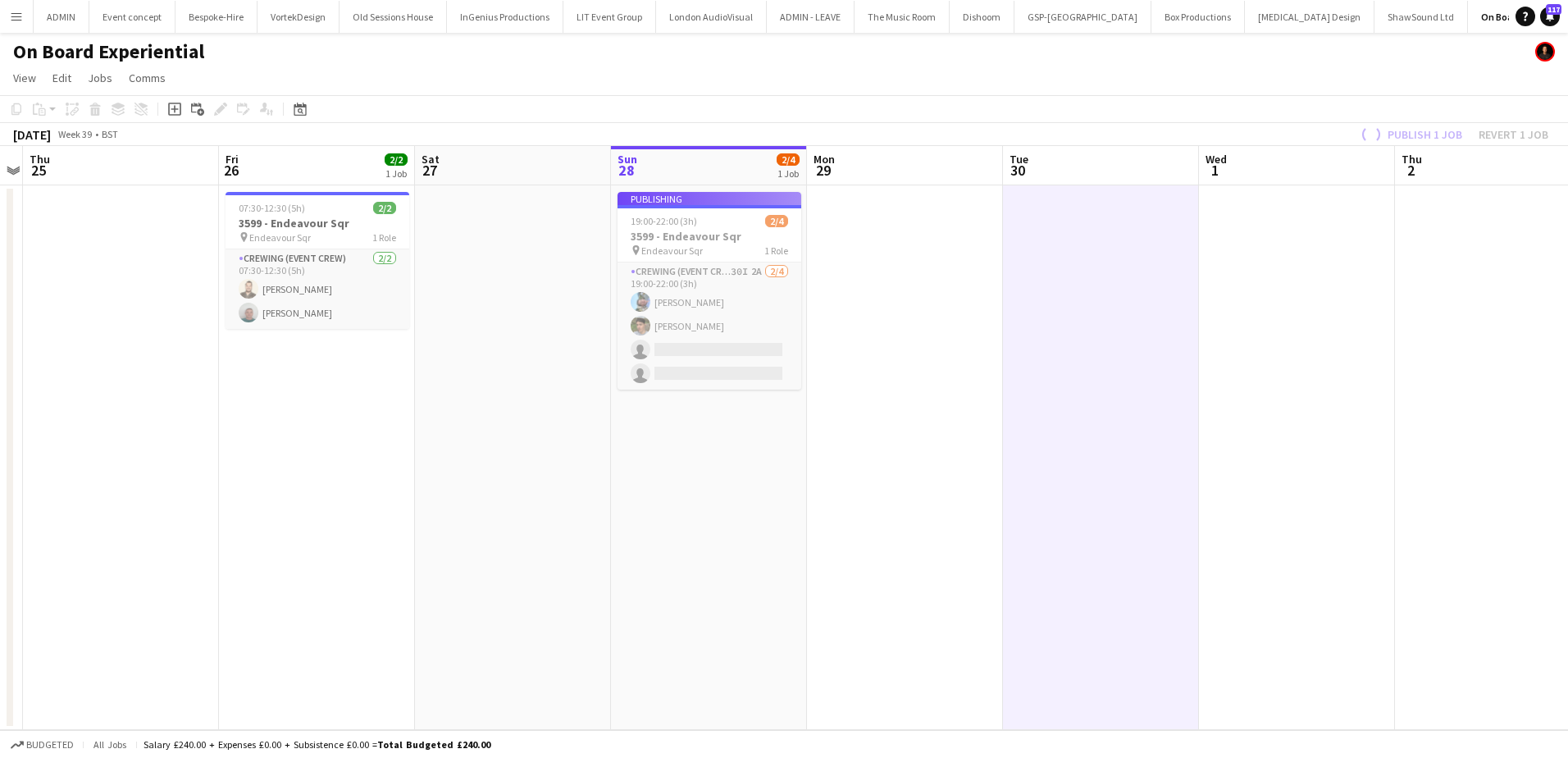
click at [758, 358] on app-card-role "Crewing (Event Crew) 30I 2A [DATE] 19:00-22:00 (3h) [PERSON_NAME] [PERSON_NAME]…" at bounding box center [709, 326] width 184 height 127
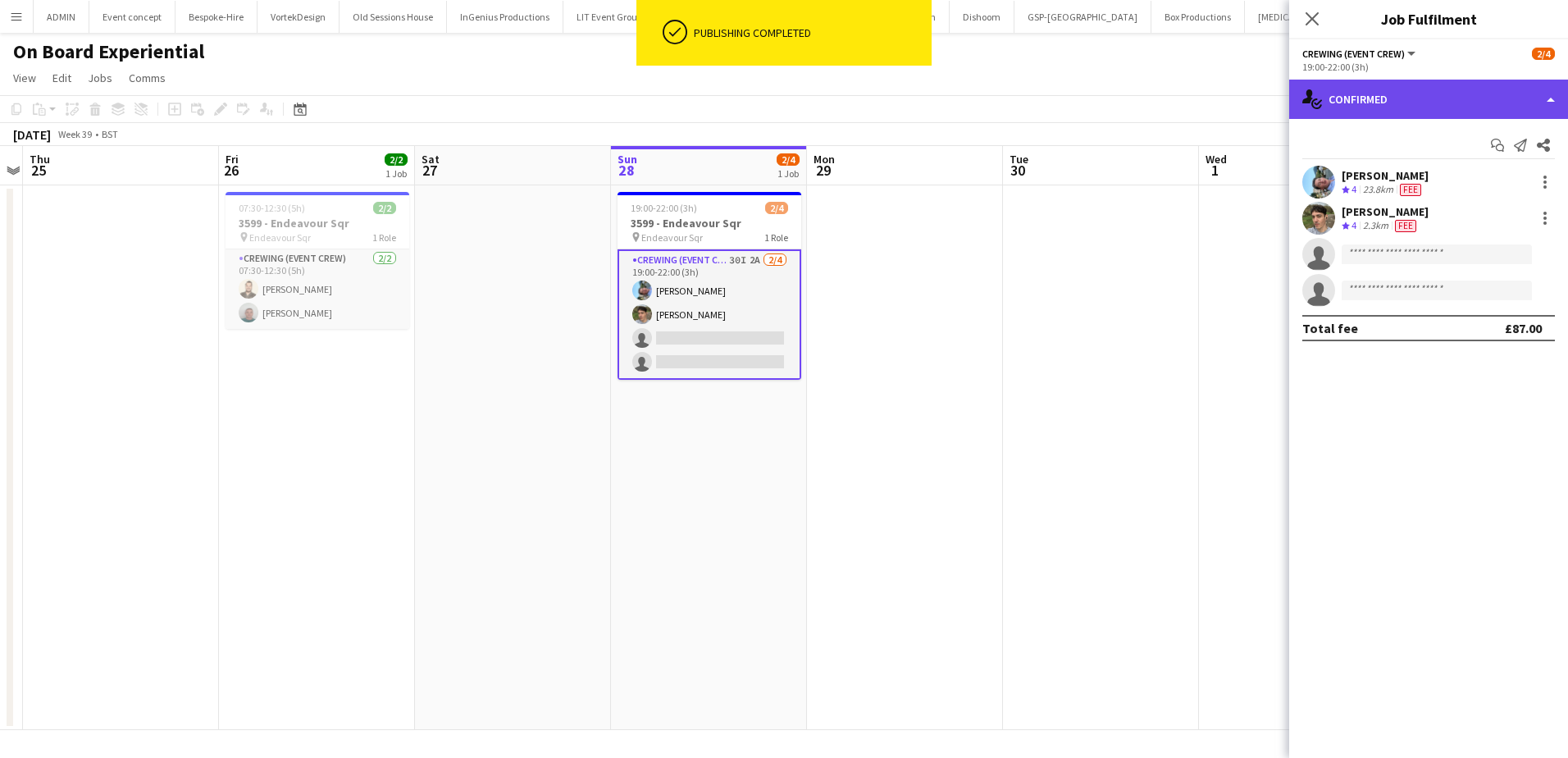
click at [1389, 106] on div "single-neutral-actions-check-2 Confirmed" at bounding box center [1428, 99] width 279 height 39
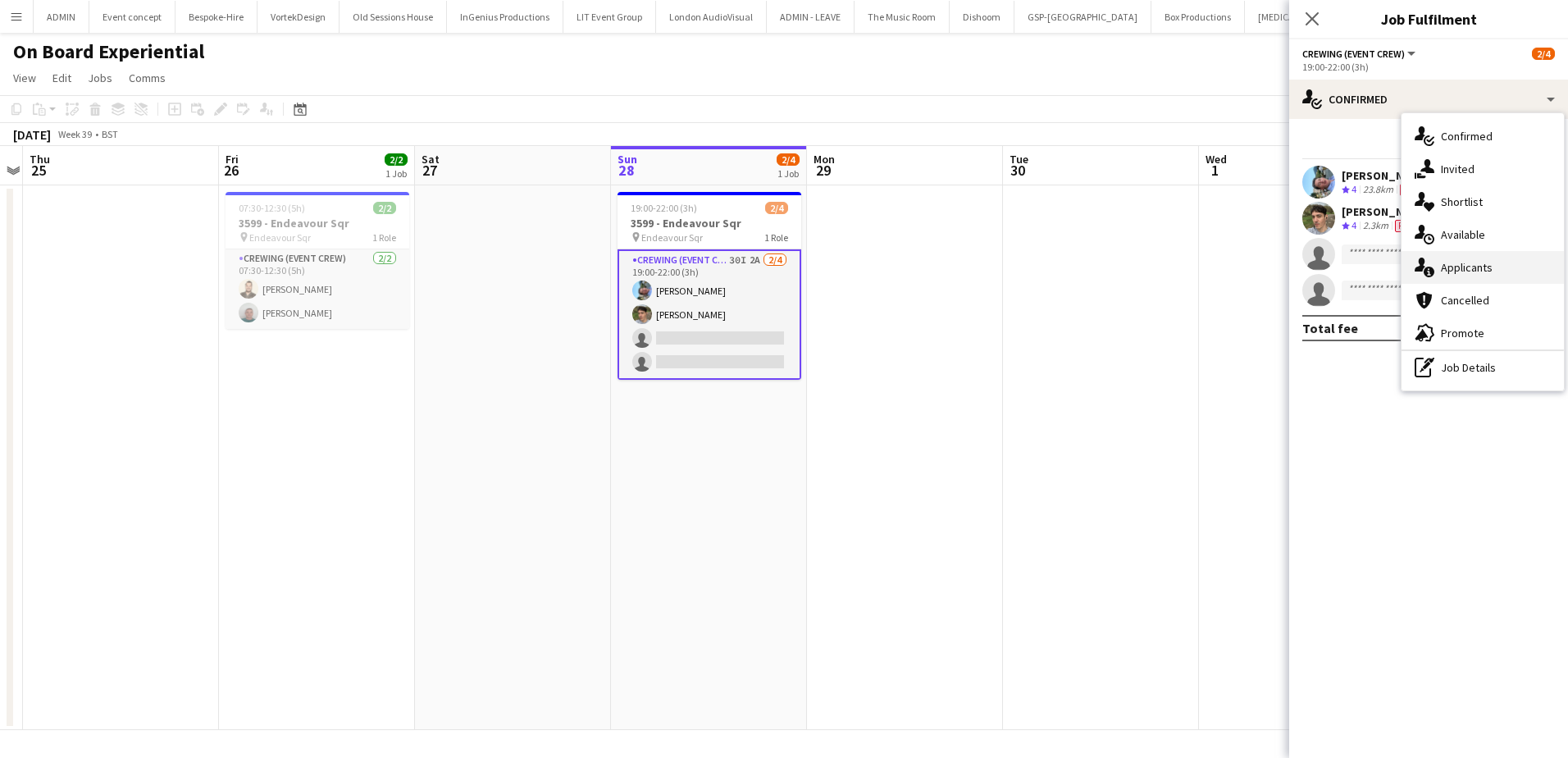
click at [1456, 262] on span "Applicants" at bounding box center [1466, 267] width 52 height 15
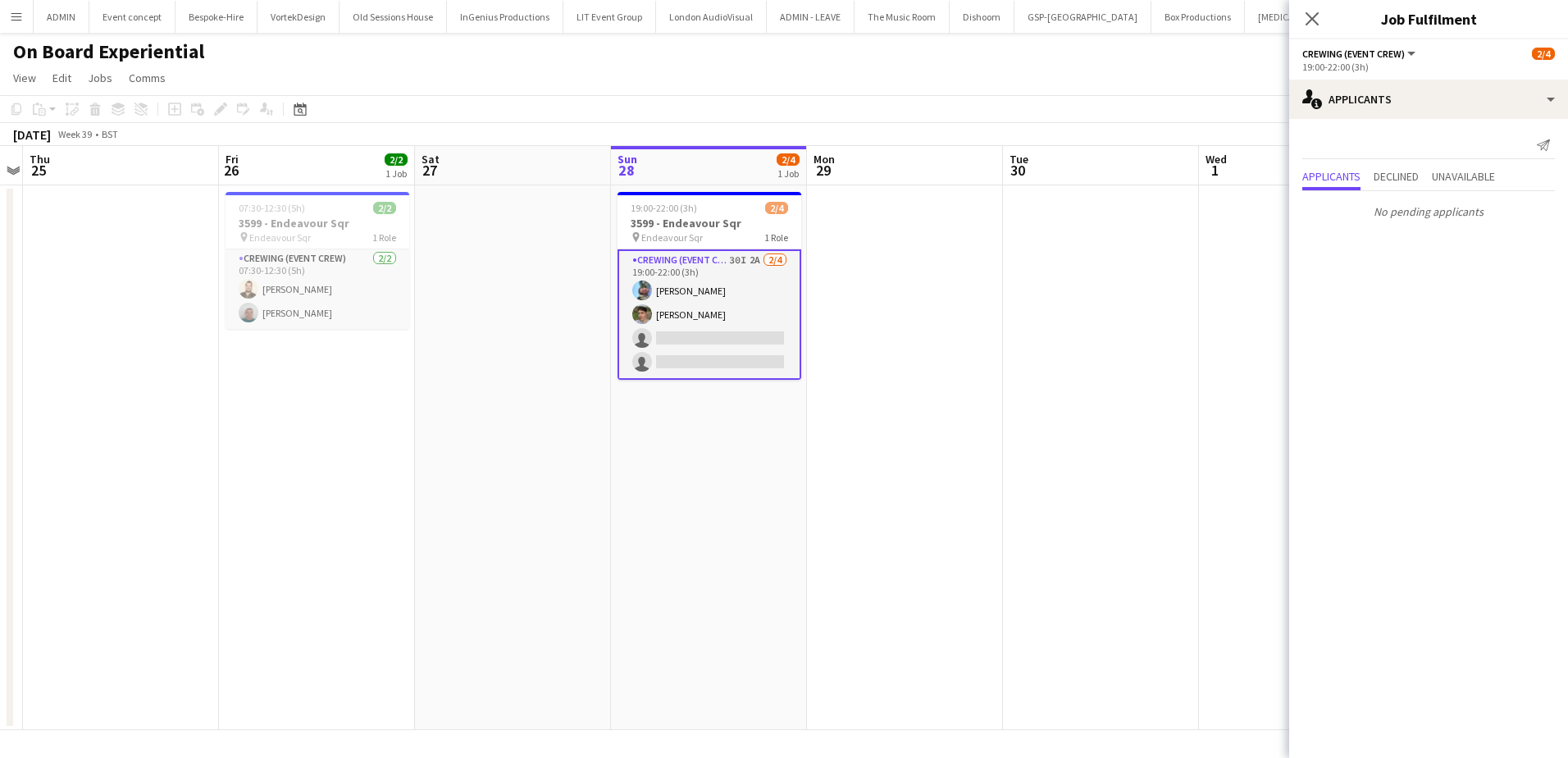
click at [1079, 251] on app-date-cell at bounding box center [1100, 458] width 196 height 545
